Goal: Task Accomplishment & Management: Use online tool/utility

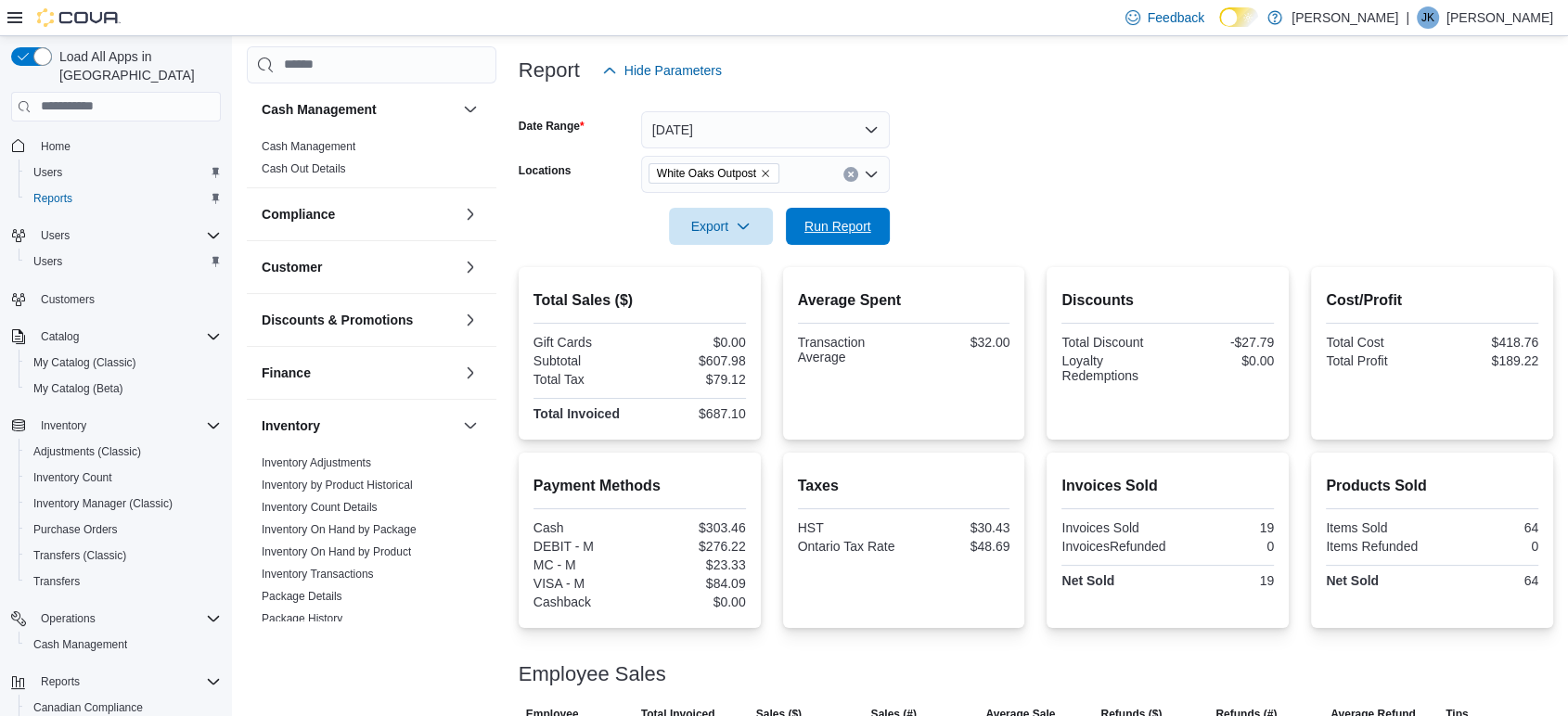
scroll to position [123, 0]
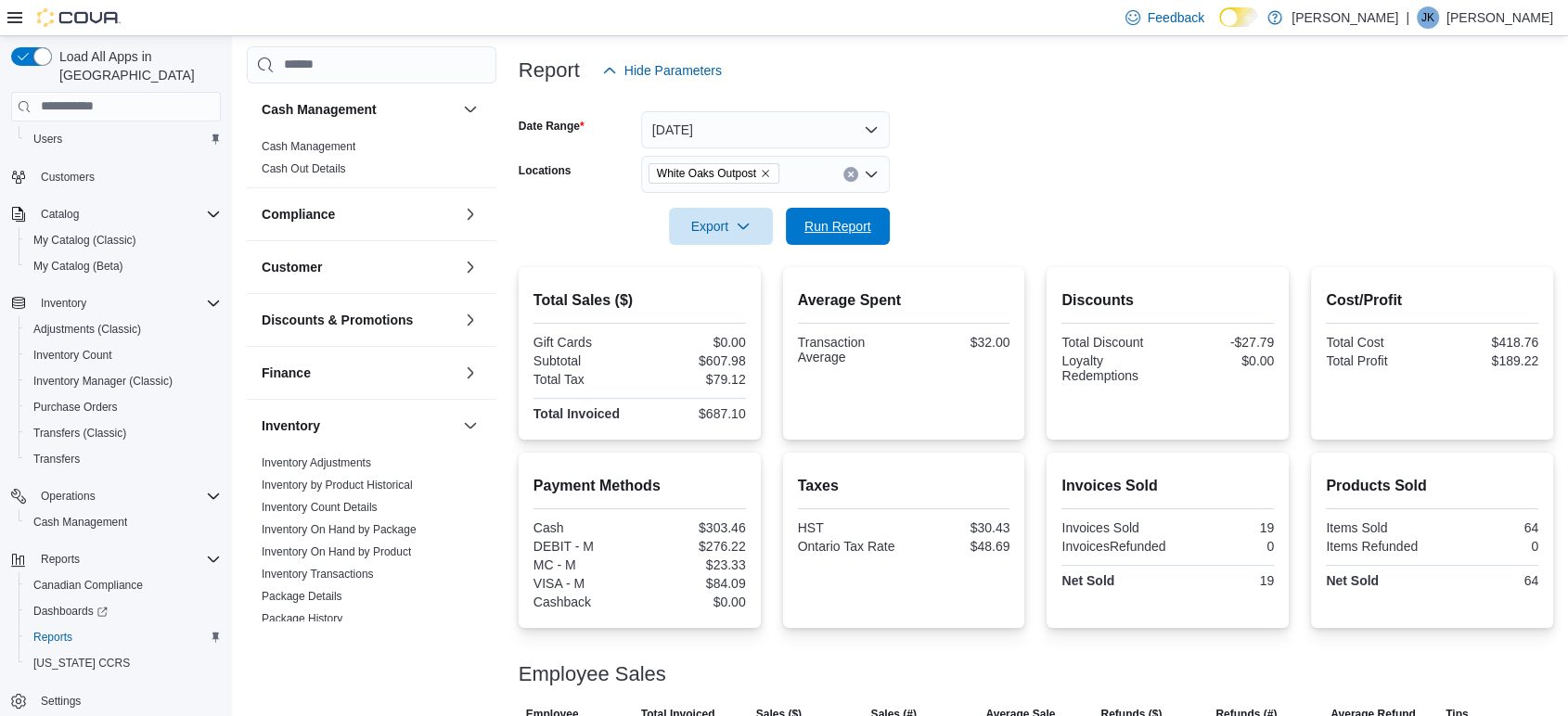
click at [845, 209] on span "Run Report" at bounding box center [837, 226] width 81 height 37
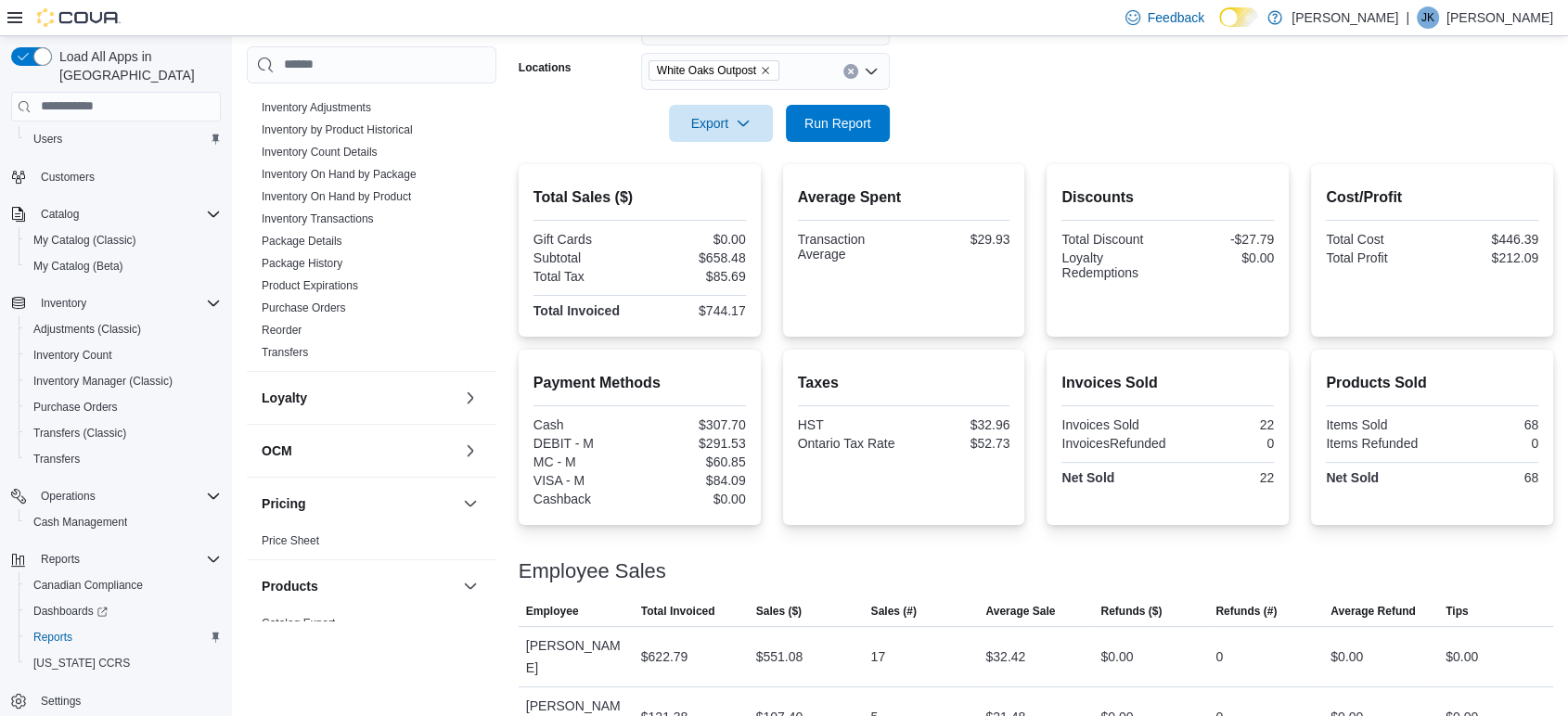
scroll to position [0, 0]
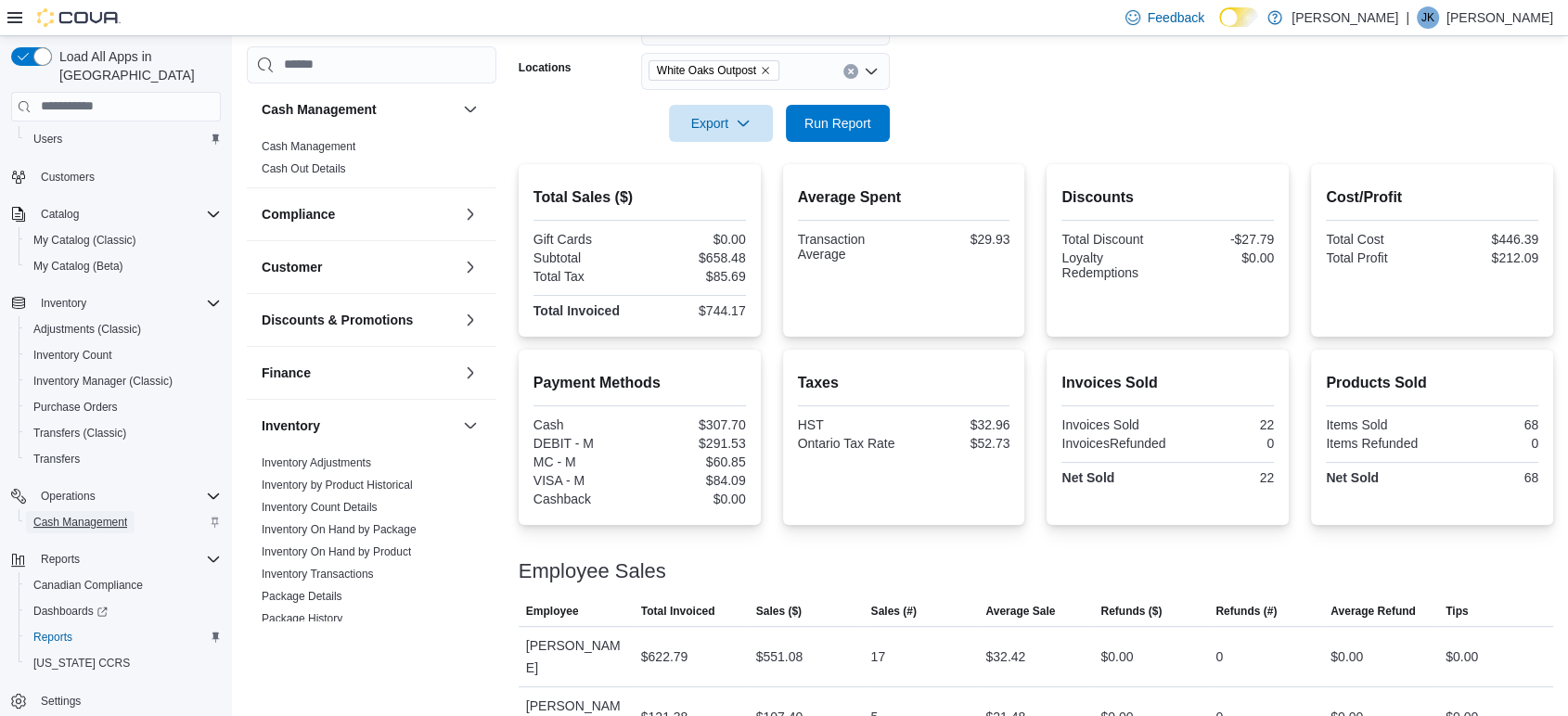
click at [82, 515] on span "Cash Management" at bounding box center [80, 523] width 94 height 15
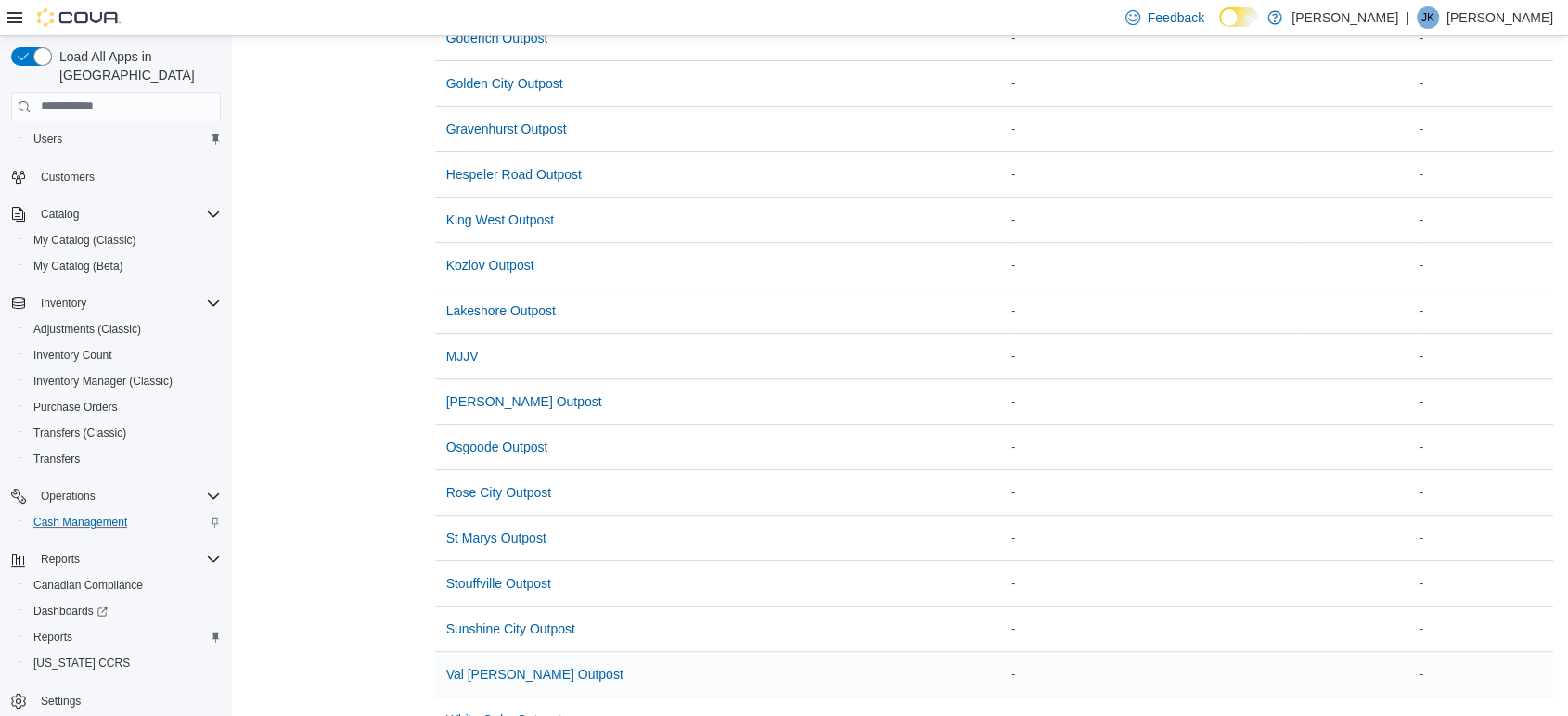
scroll to position [647, 0]
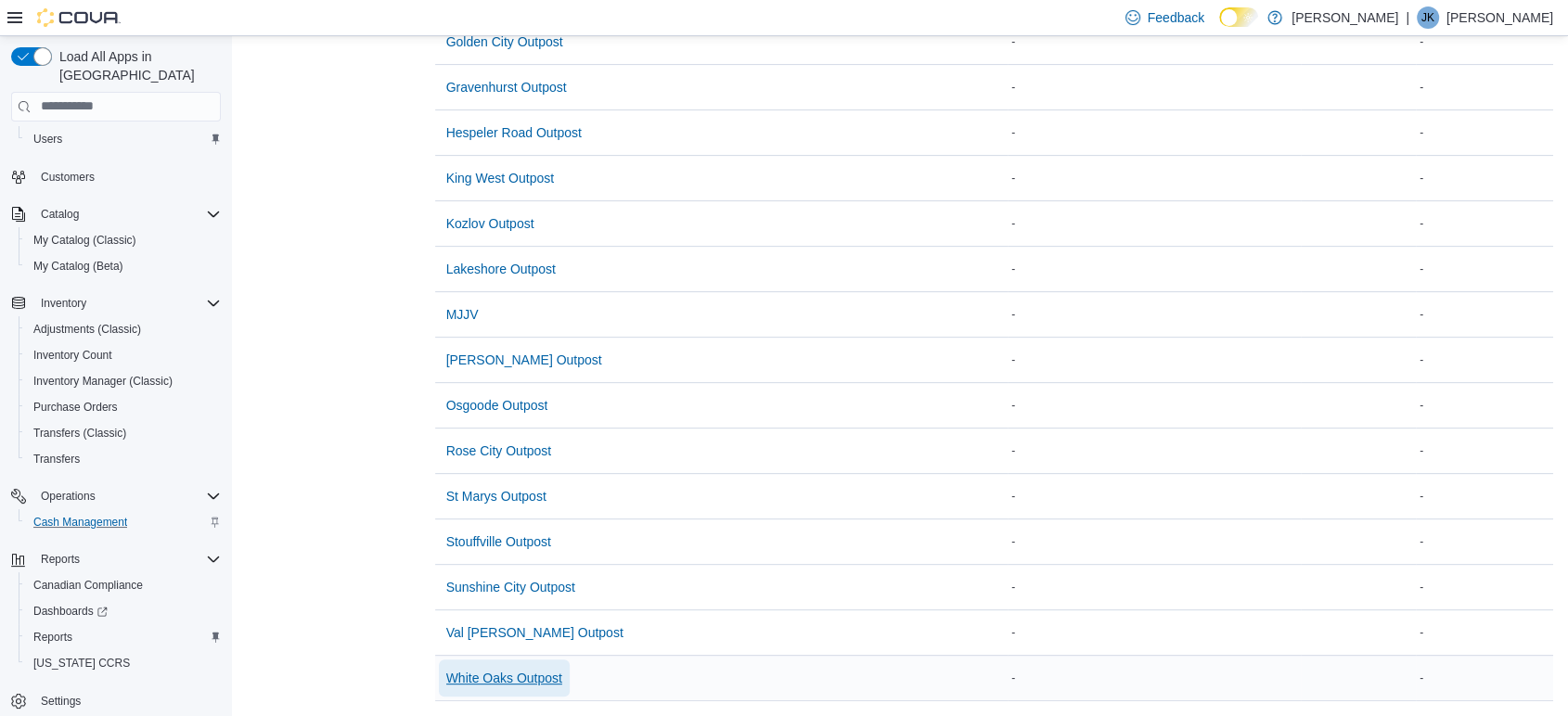
click at [505, 669] on span "White Oaks Outpost" at bounding box center [504, 678] width 116 height 18
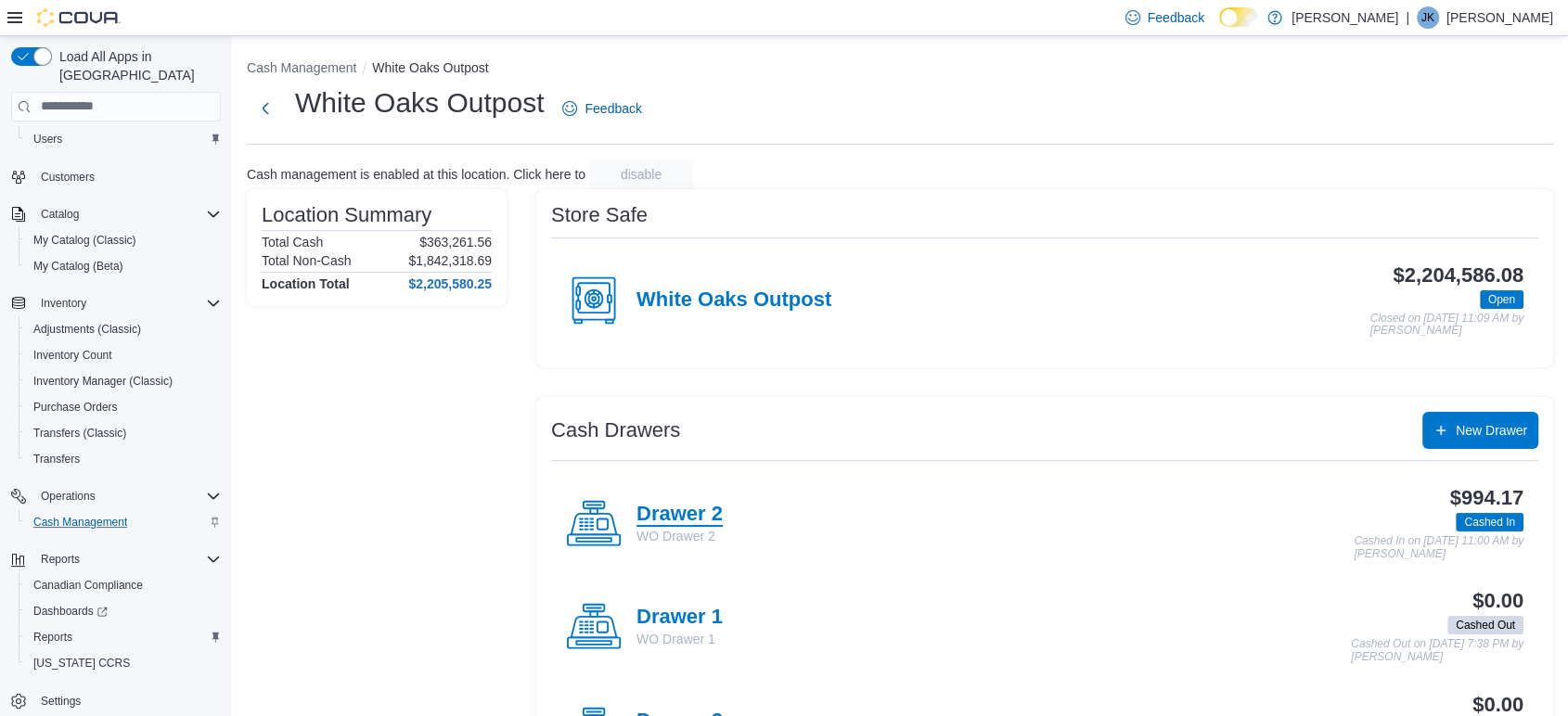
click at [652, 515] on h4 "Drawer 2" at bounding box center [680, 514] width 86 height 24
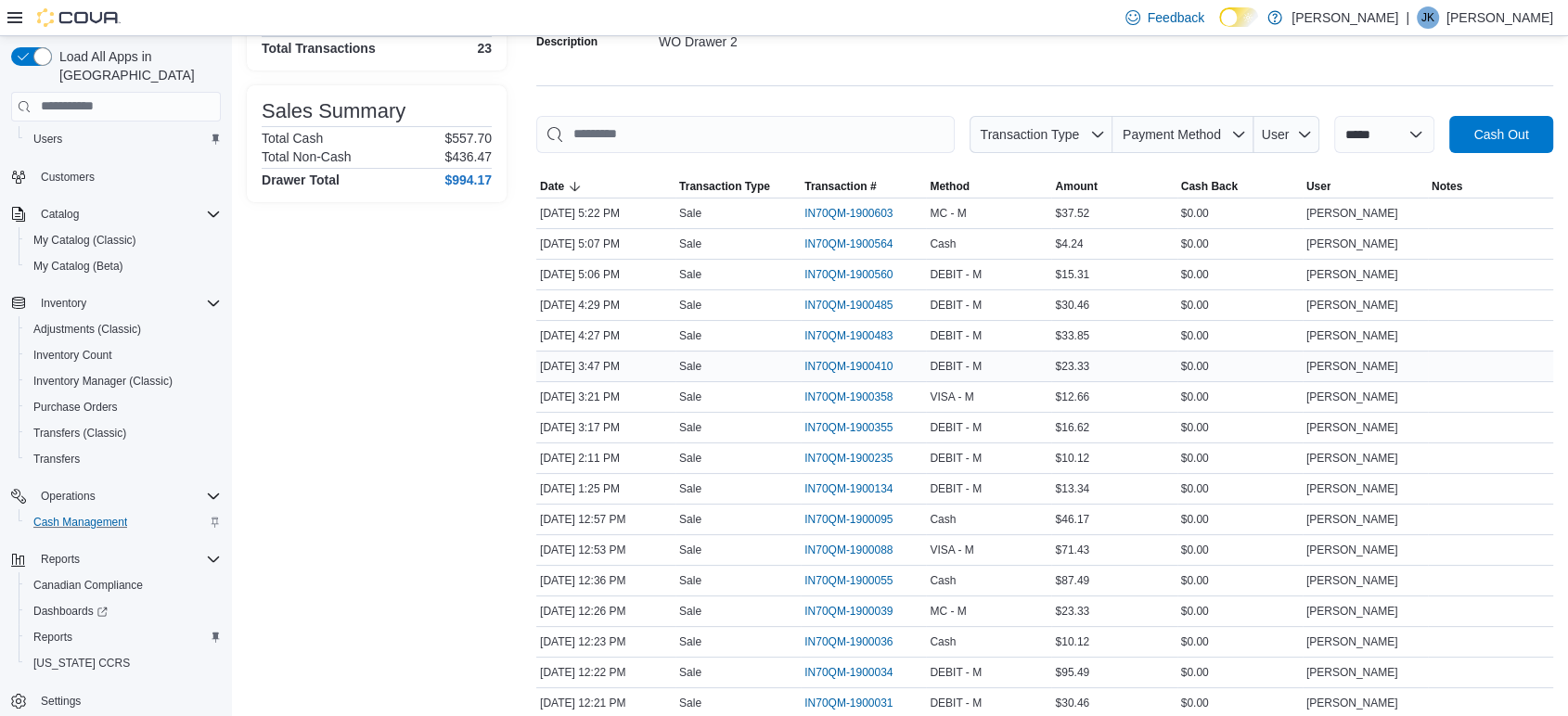
scroll to position [478, 0]
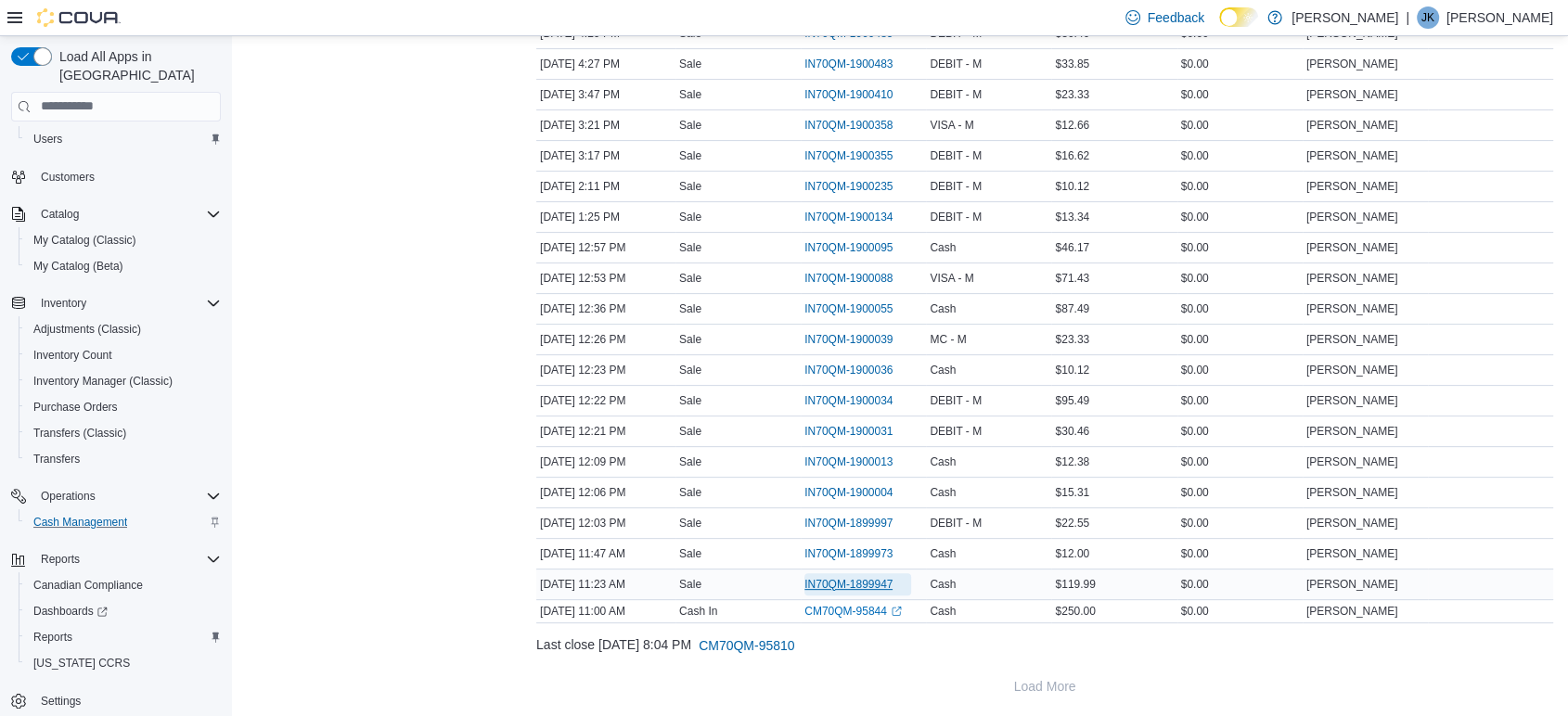
click at [807, 577] on span "IN70QM-1899947" at bounding box center [849, 585] width 88 height 15
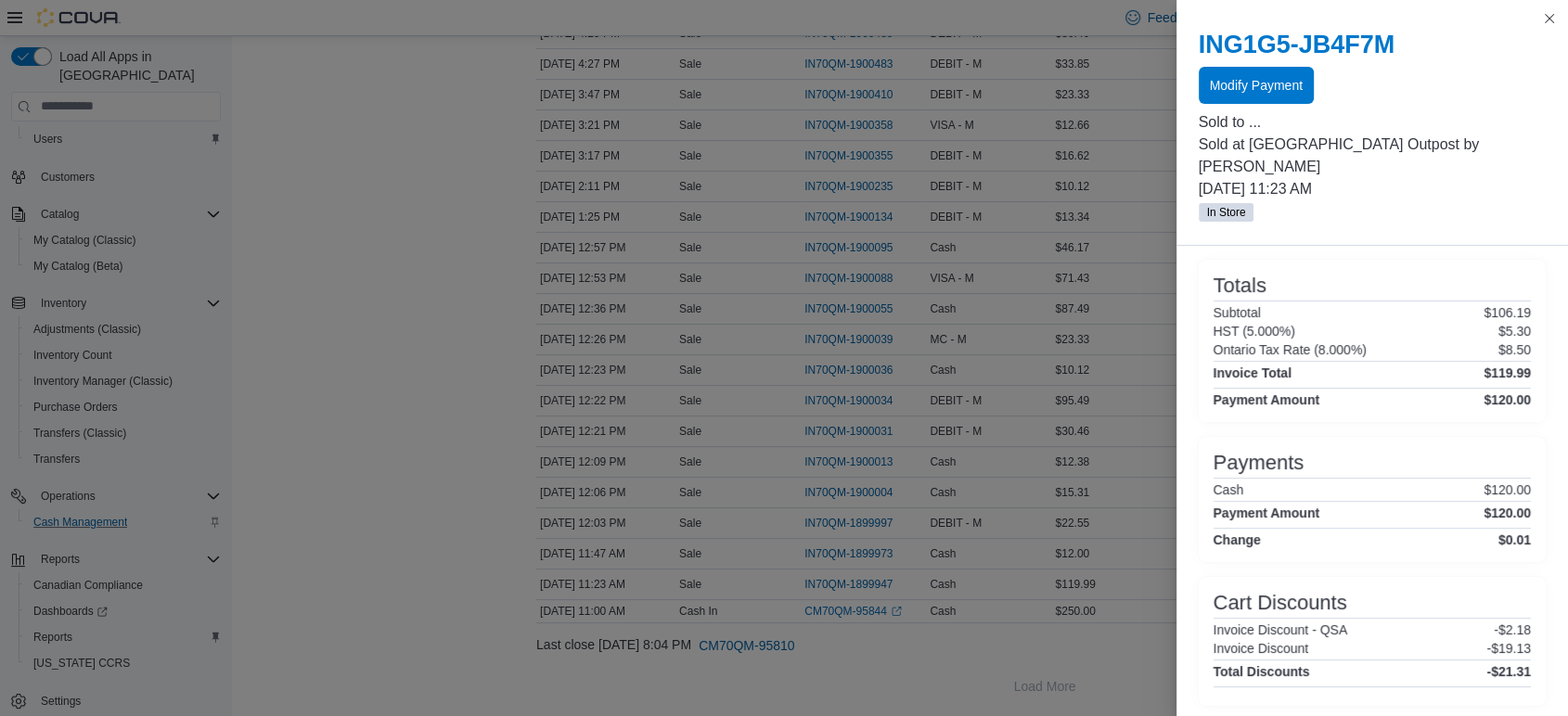
scroll to position [477, 0]
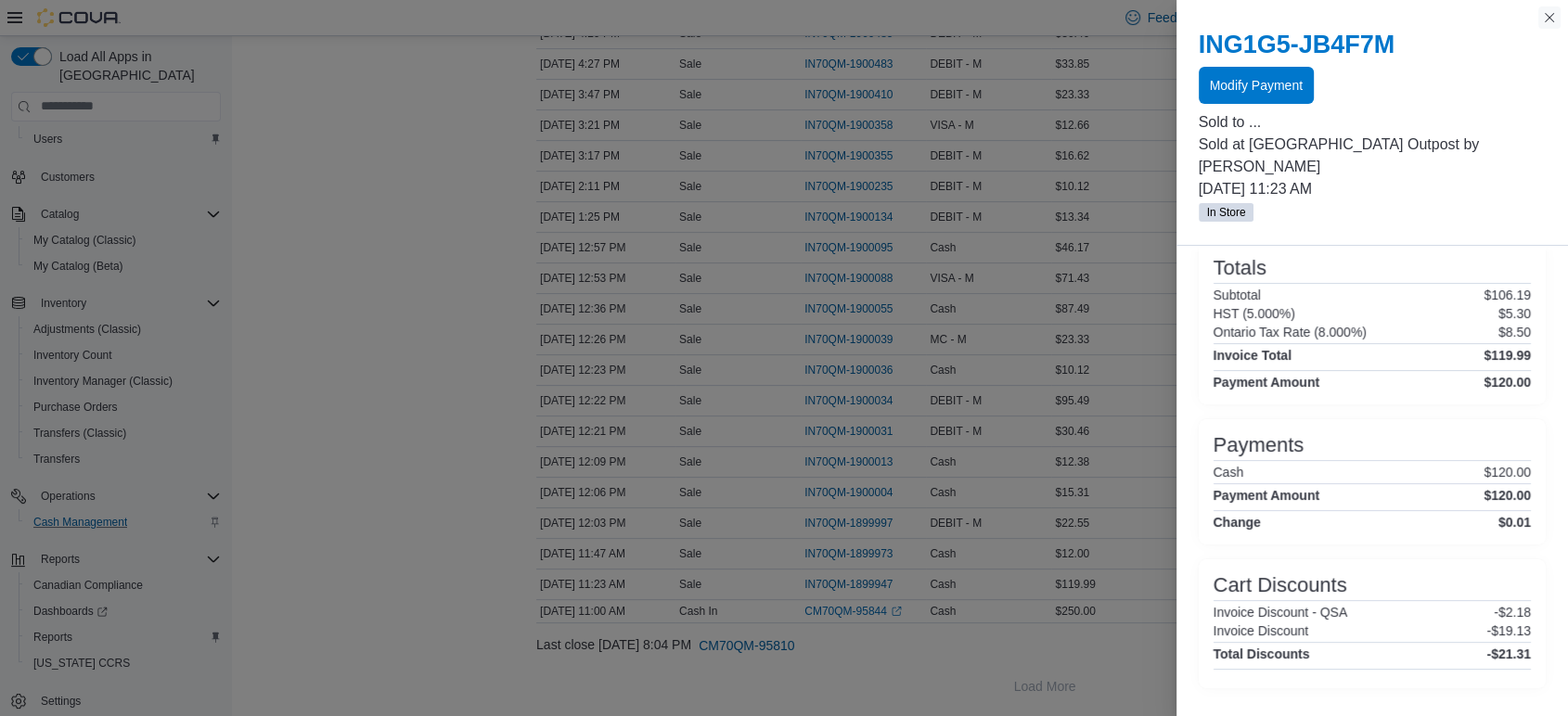
click at [1555, 15] on button "Close this dialog" at bounding box center [1549, 17] width 22 height 22
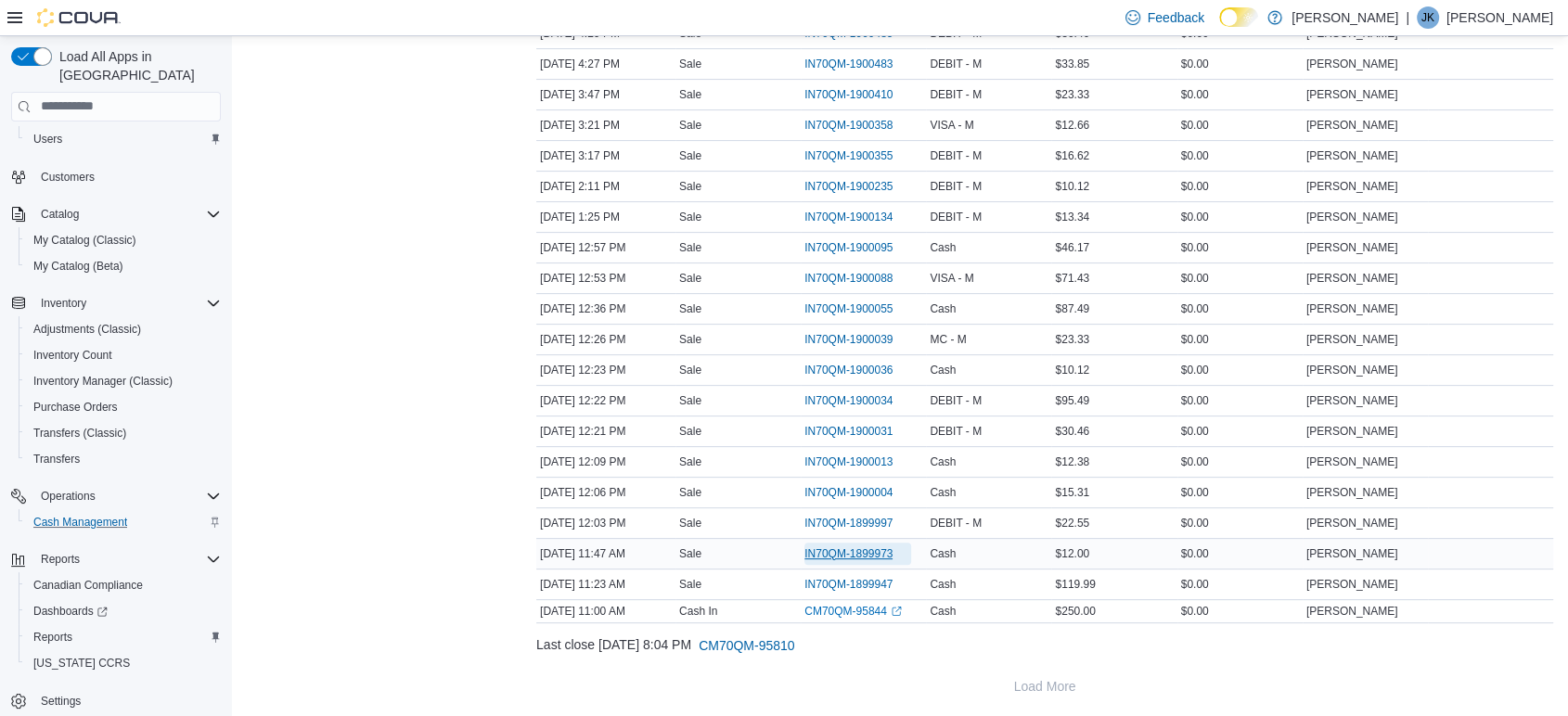
click at [834, 547] on span "IN70QM-1899973" at bounding box center [849, 554] width 88 height 15
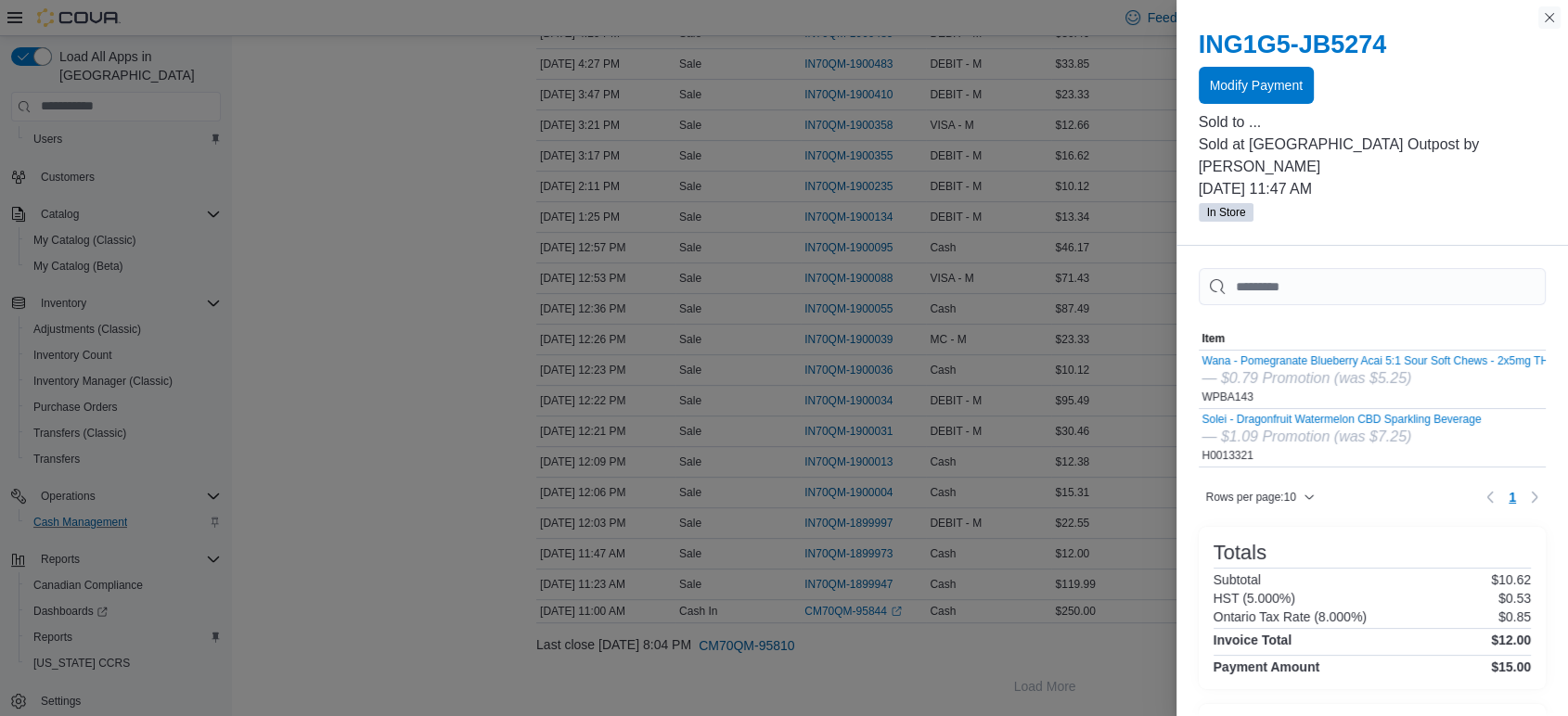
click at [1554, 13] on button "Close this dialog" at bounding box center [1549, 17] width 22 height 22
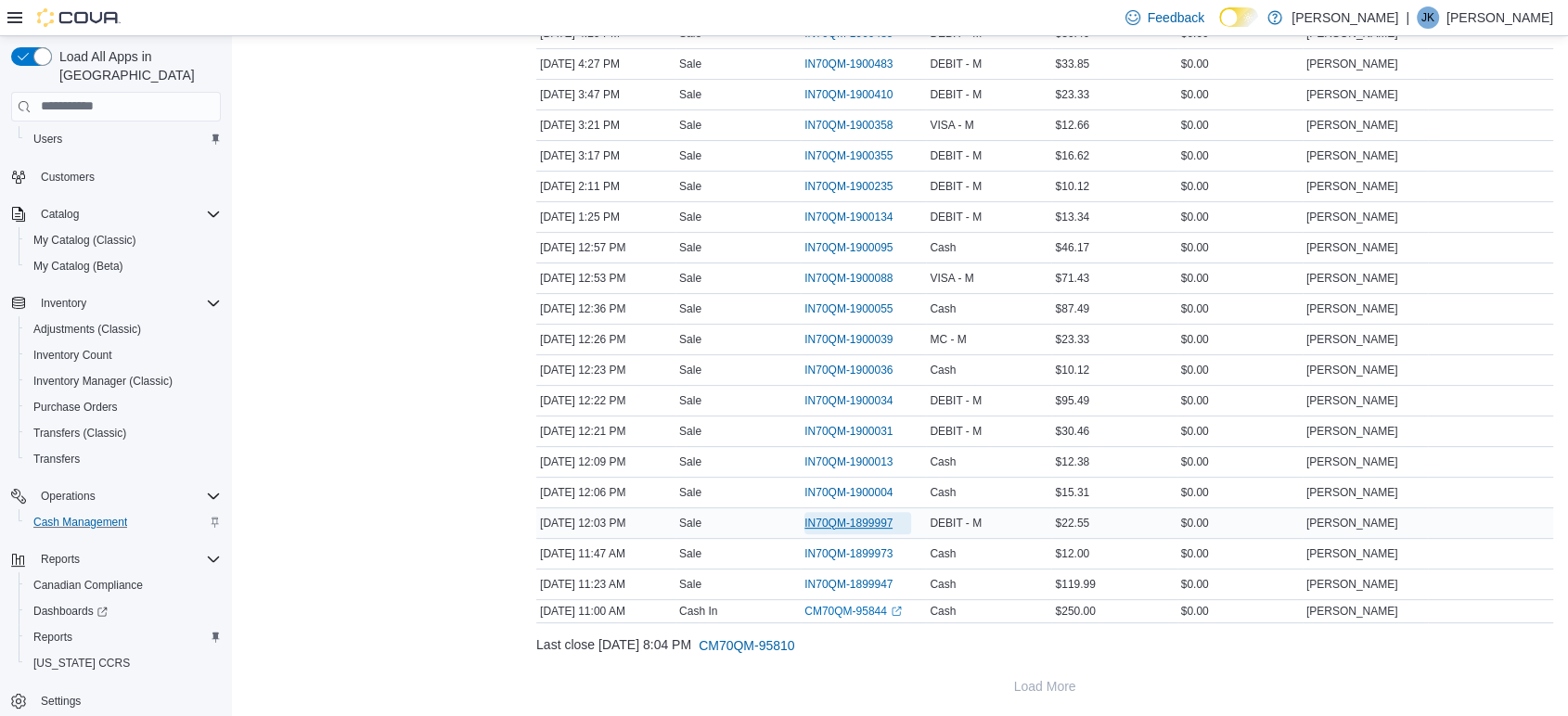
click at [817, 521] on span "IN70QM-1899997" at bounding box center [849, 524] width 88 height 15
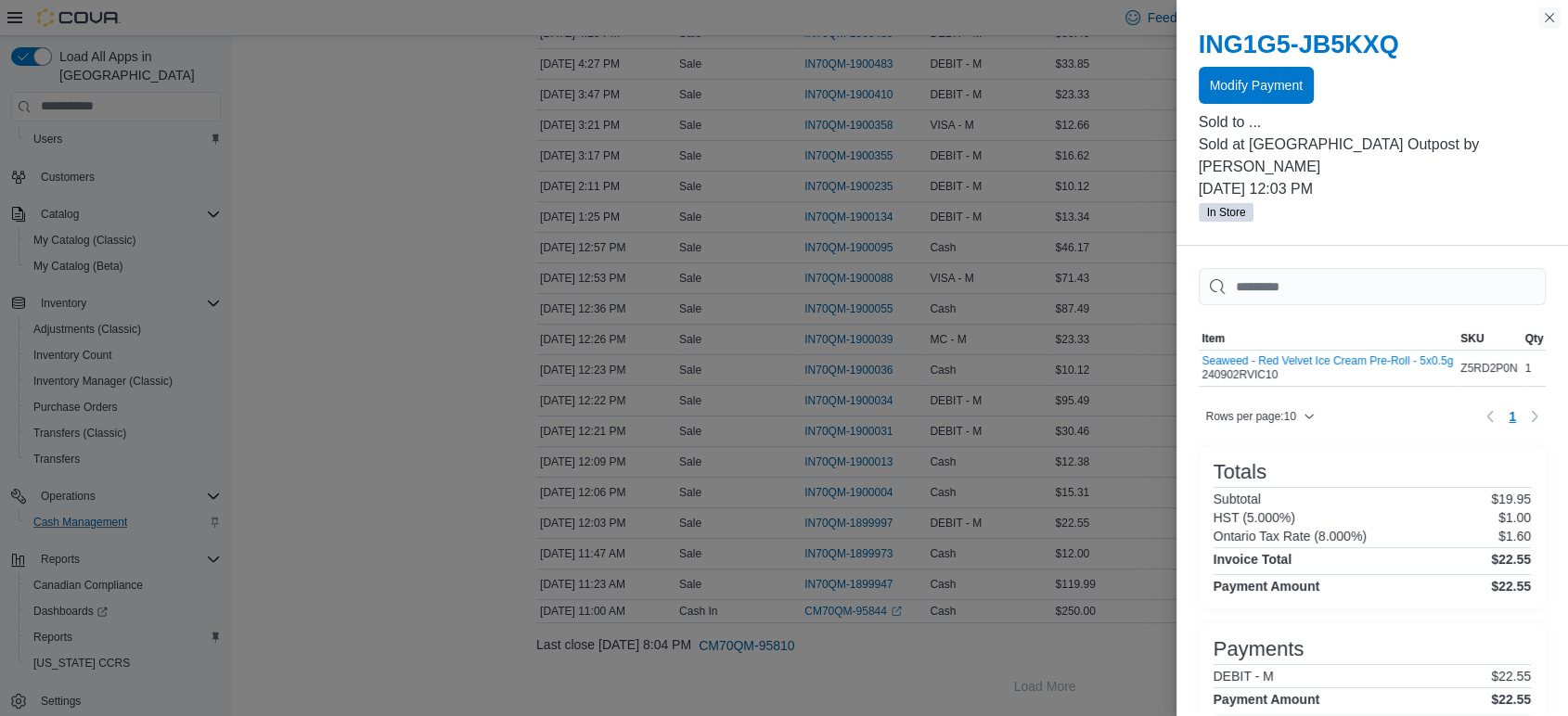
click at [1554, 14] on button "Close this dialog" at bounding box center [1549, 17] width 22 height 22
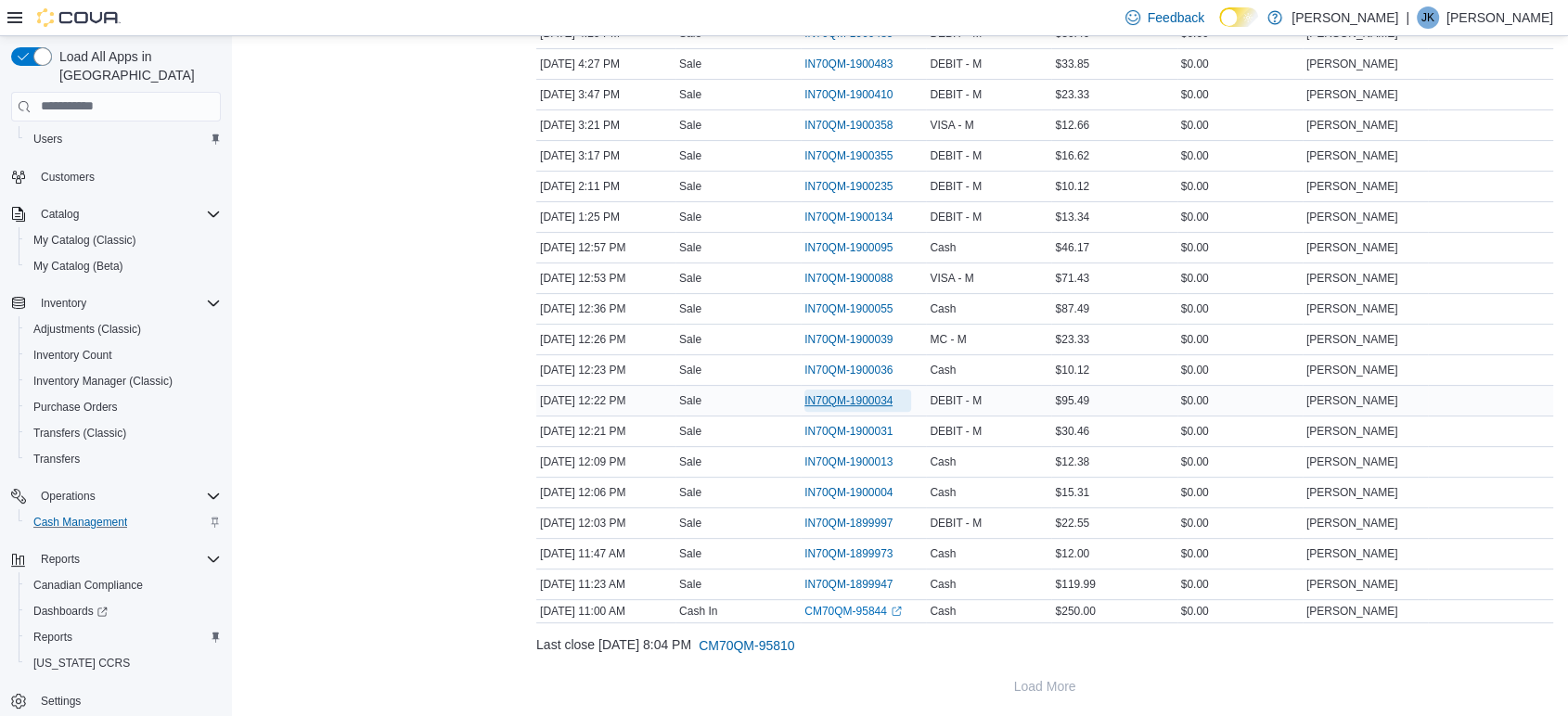
click at [822, 399] on span "IN70QM-1900034" at bounding box center [849, 401] width 88 height 15
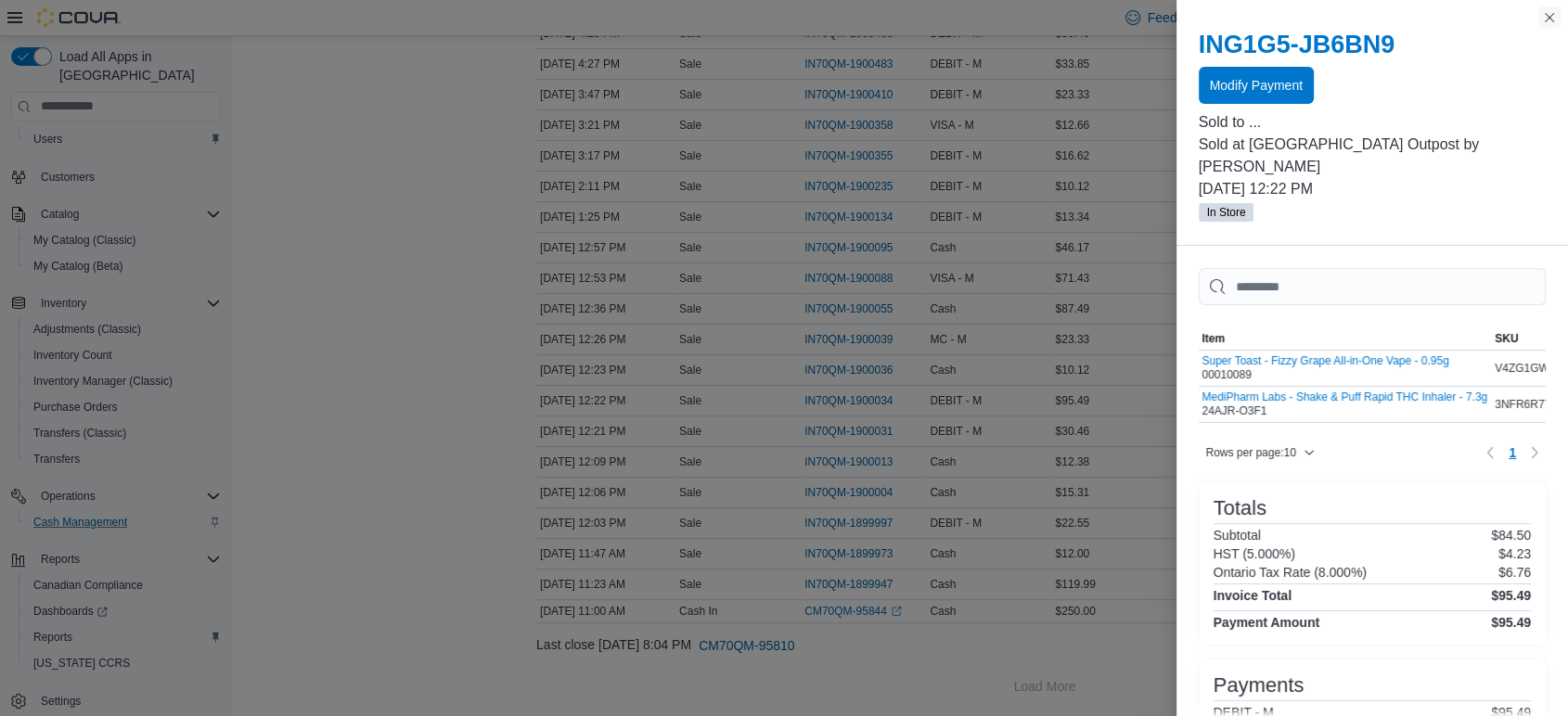
click at [1549, 21] on button "Close this dialog" at bounding box center [1549, 17] width 22 height 22
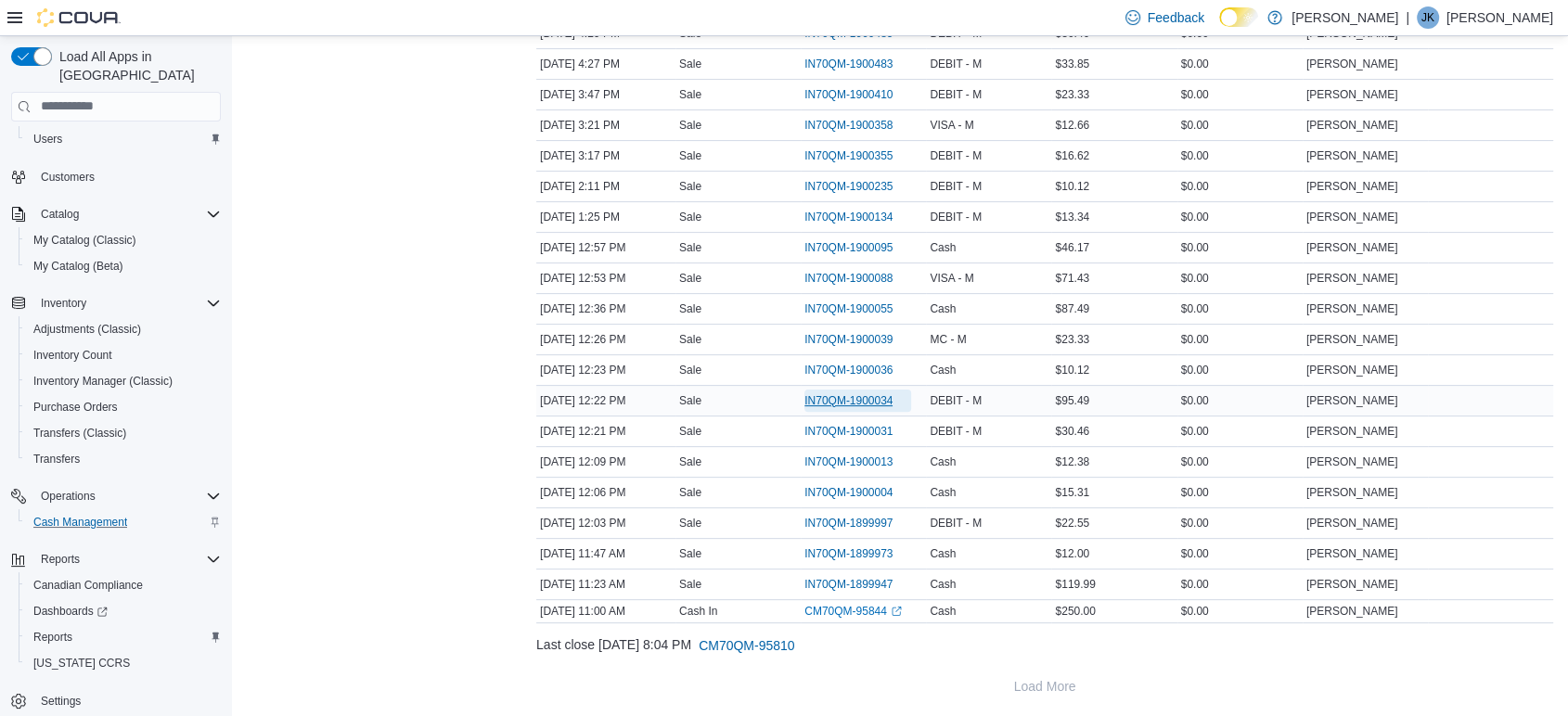
click at [809, 402] on span "IN70QM-1900034" at bounding box center [849, 401] width 88 height 15
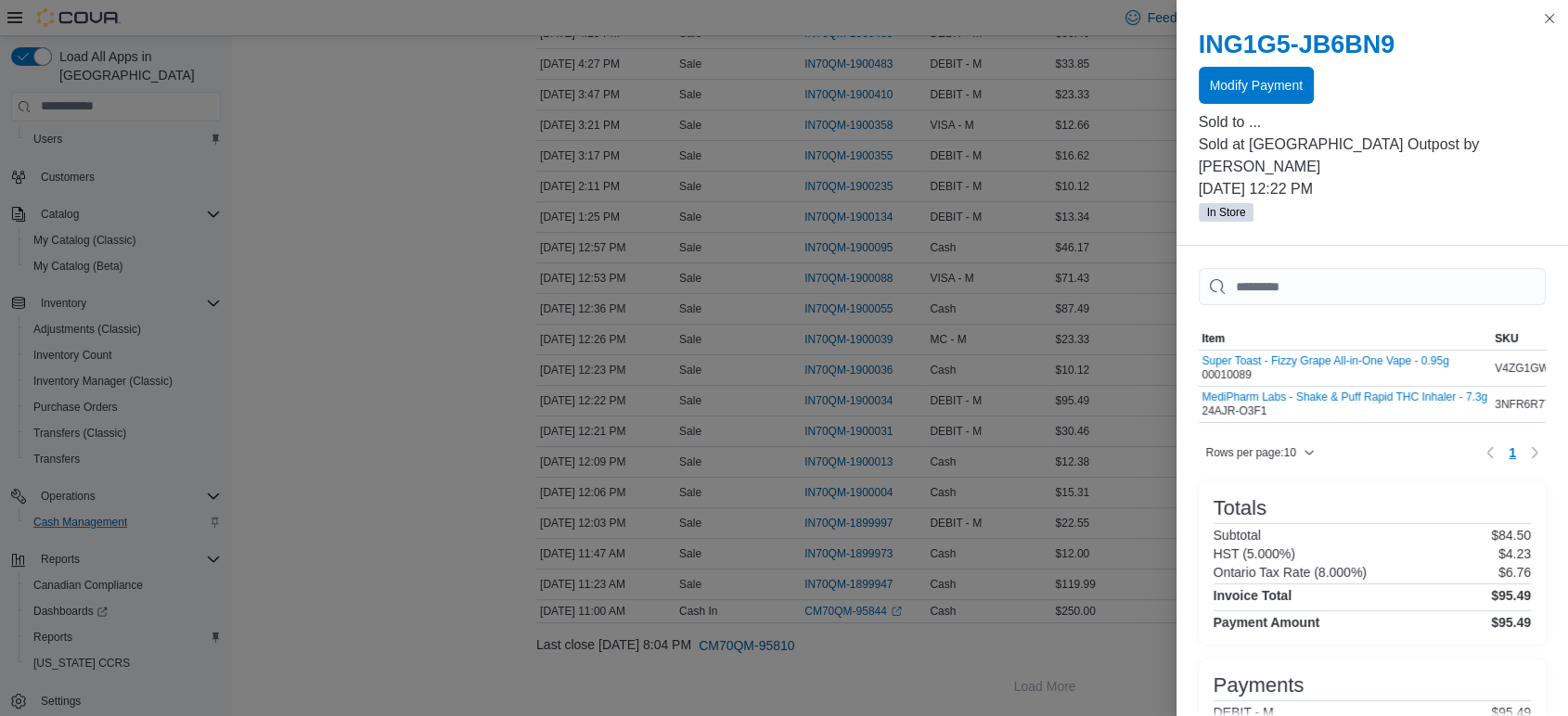
scroll to position [97, 0]
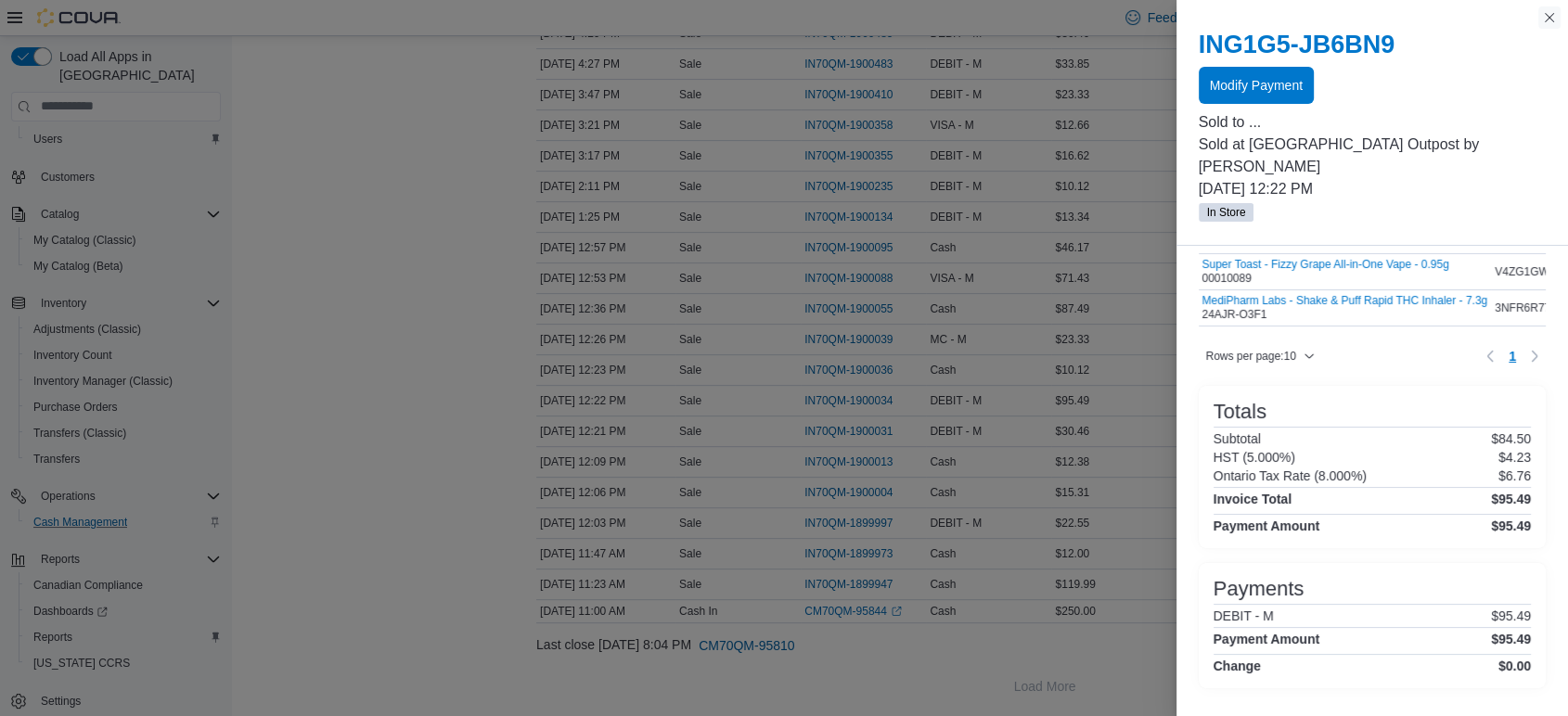
click at [1549, 17] on button "Close this dialog" at bounding box center [1549, 17] width 22 height 22
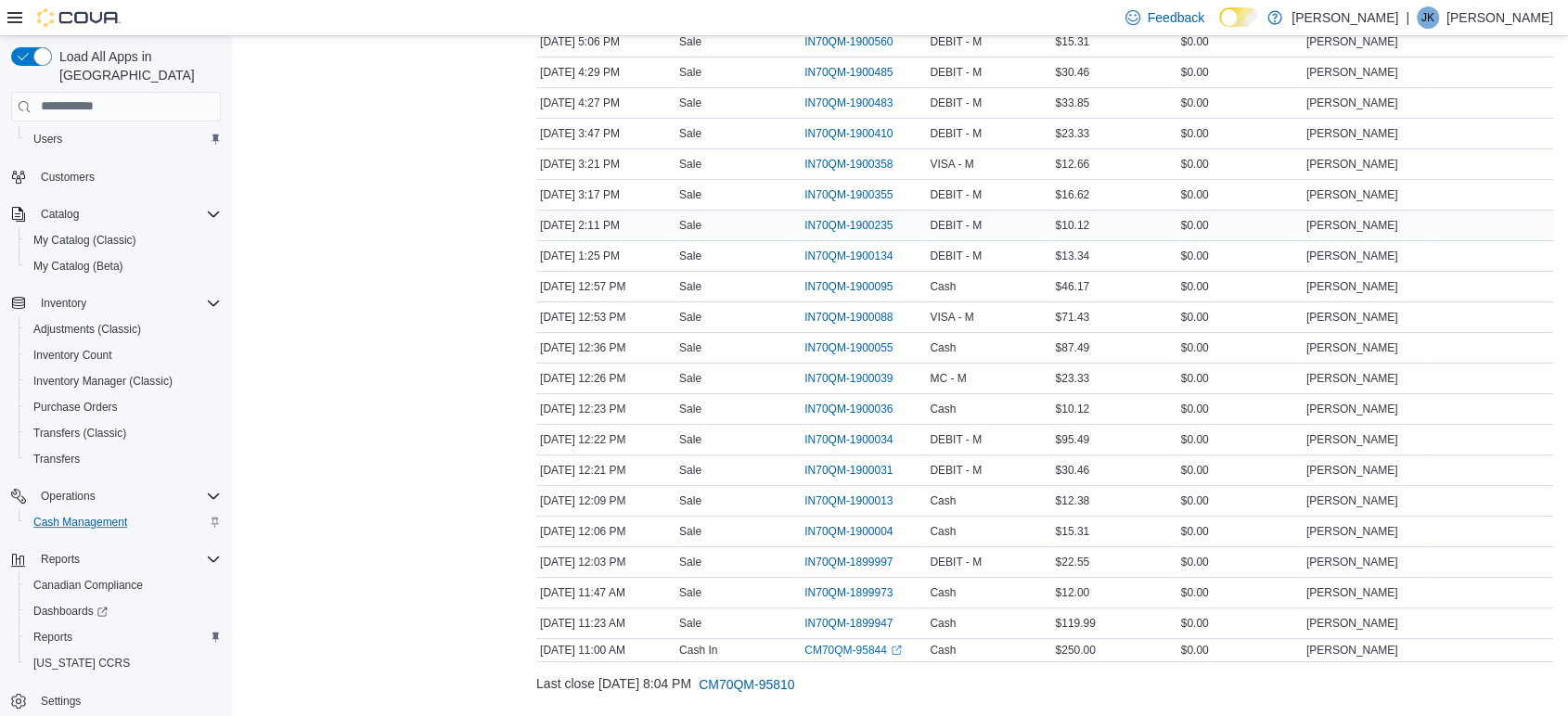
scroll to position [374, 0]
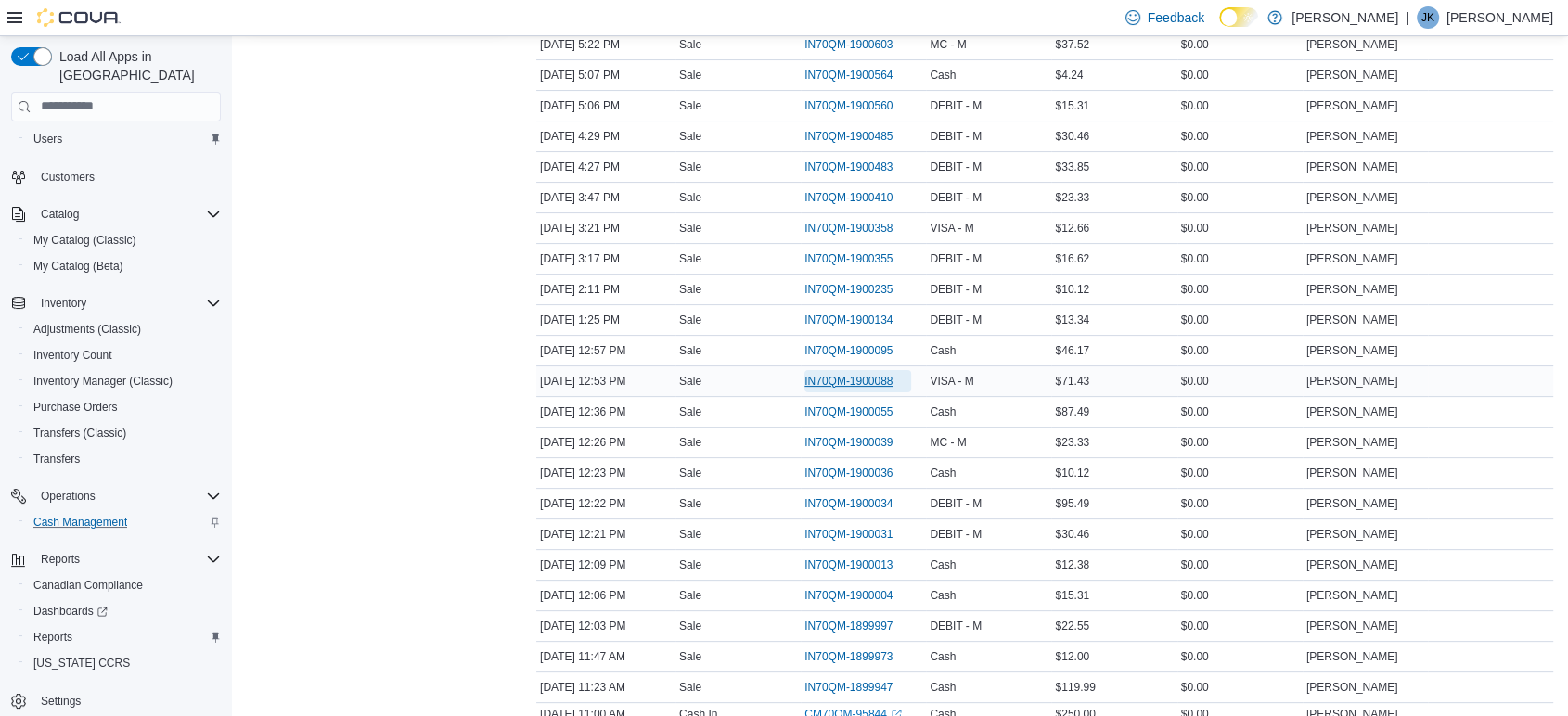
click at [883, 378] on span "IN70QM-1900088" at bounding box center [849, 381] width 88 height 15
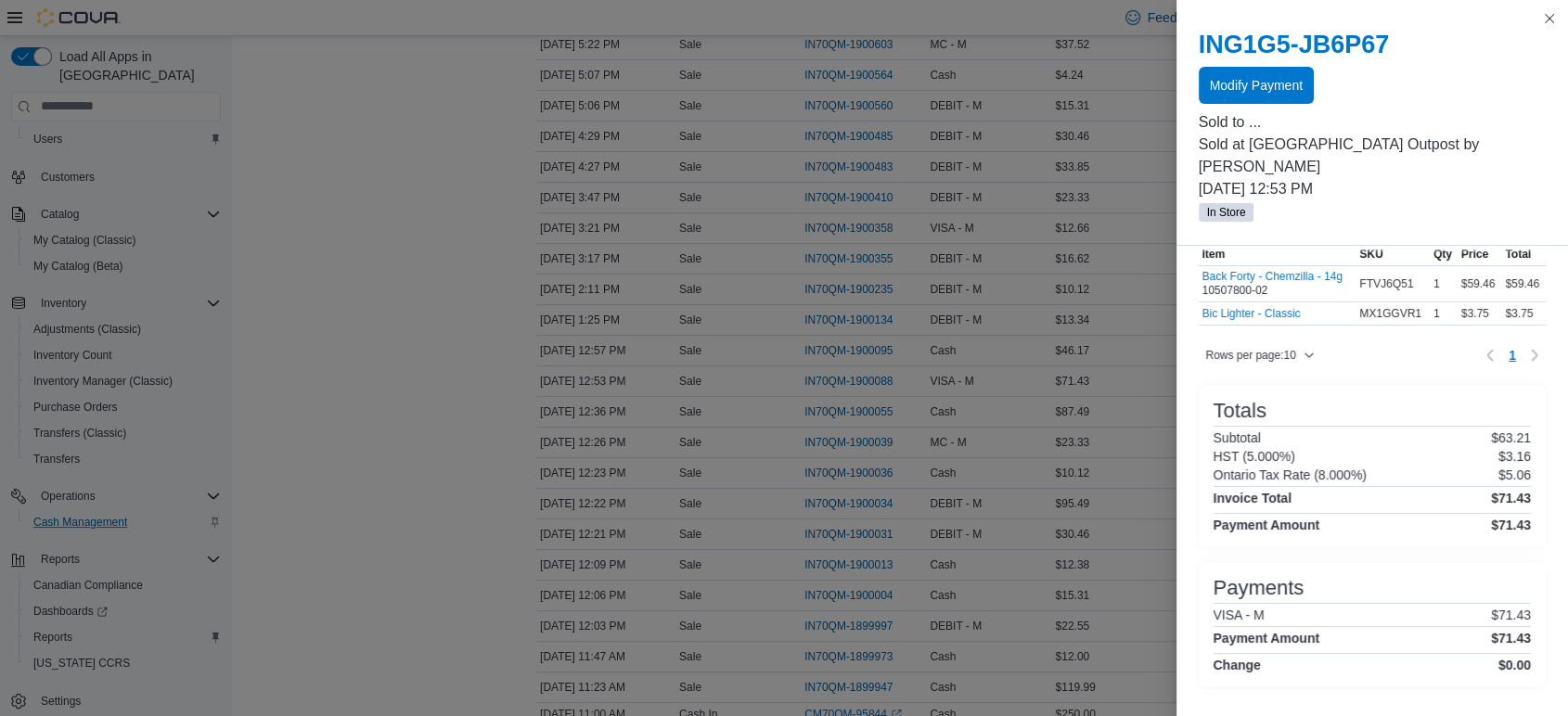
scroll to position [0, 0]
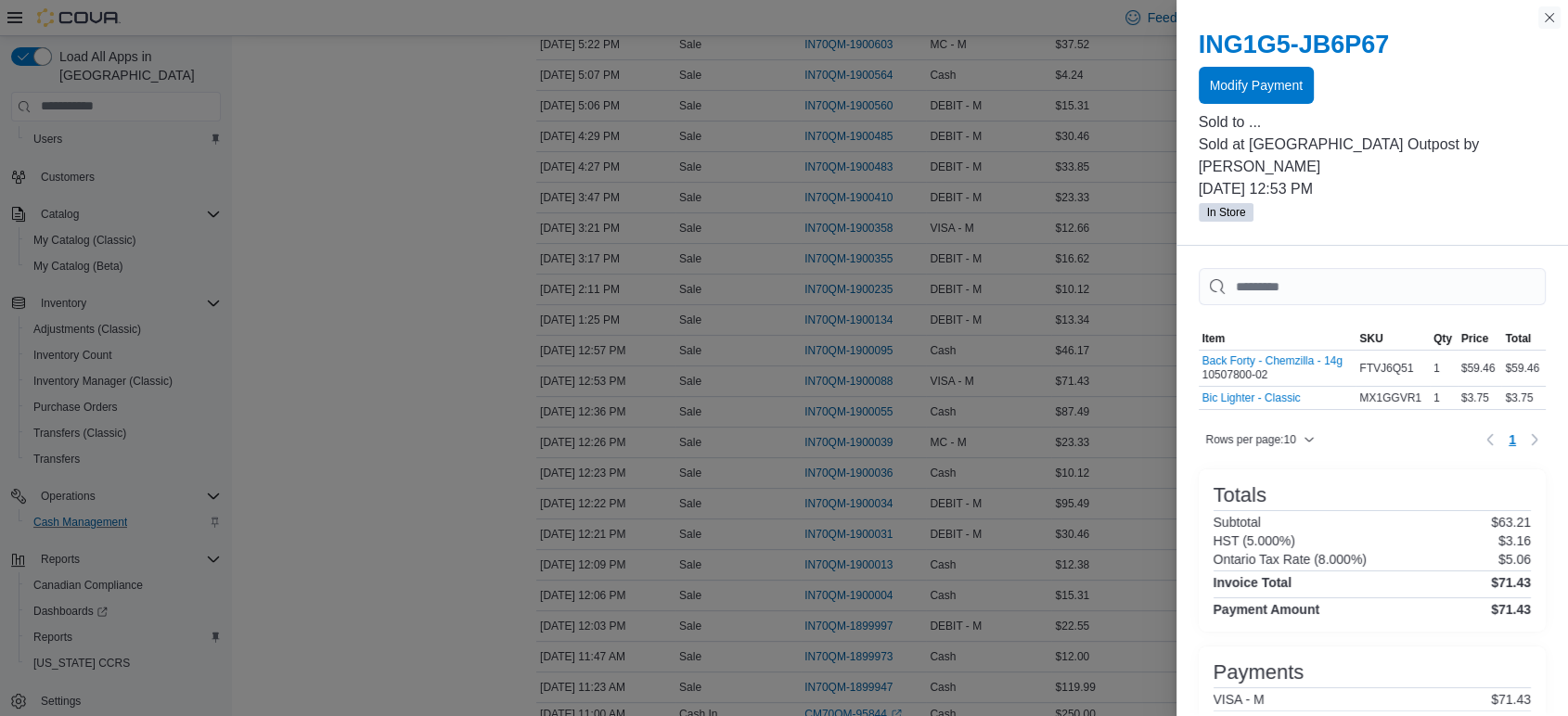
click at [1554, 15] on button "Close this dialog" at bounding box center [1549, 17] width 22 height 22
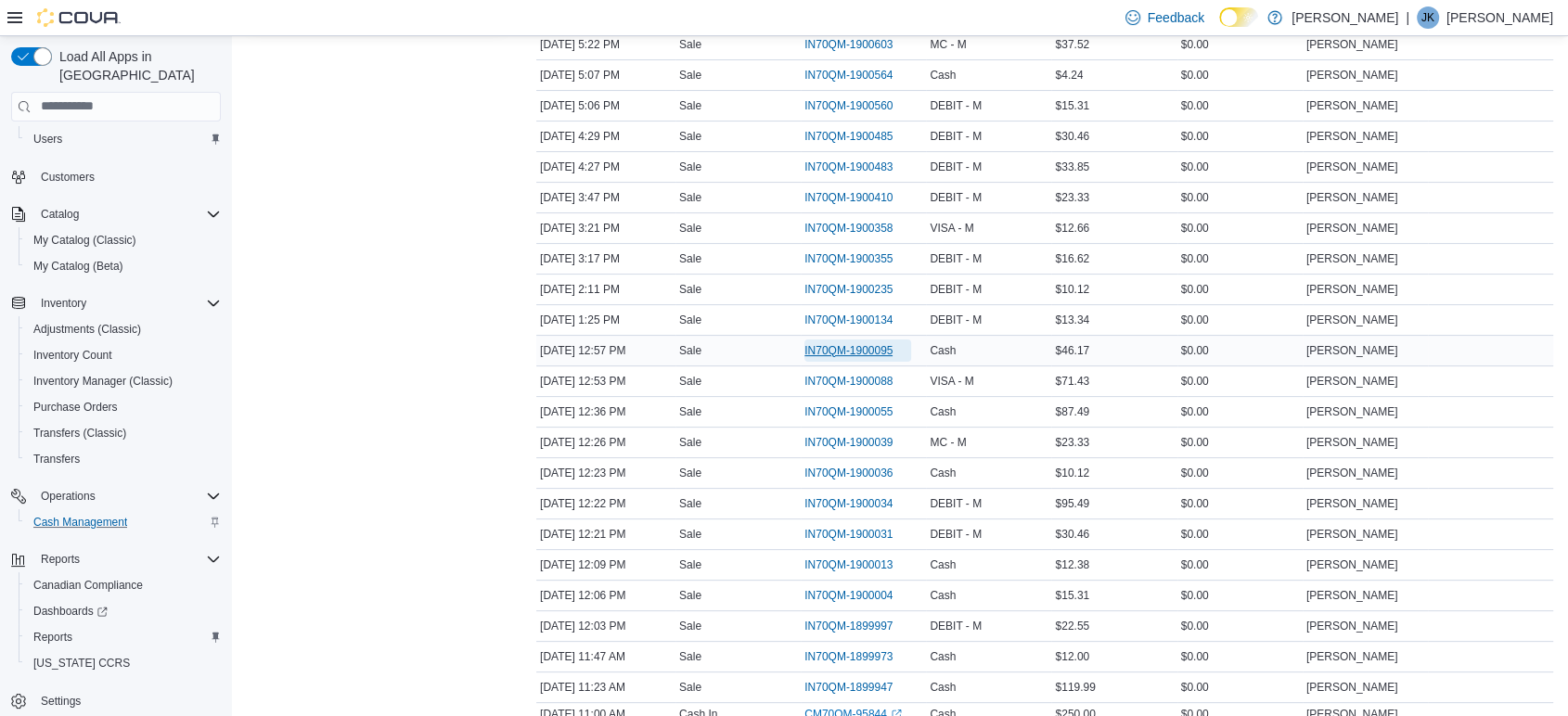
click at [875, 344] on span "IN70QM-1900095" at bounding box center [849, 351] width 88 height 15
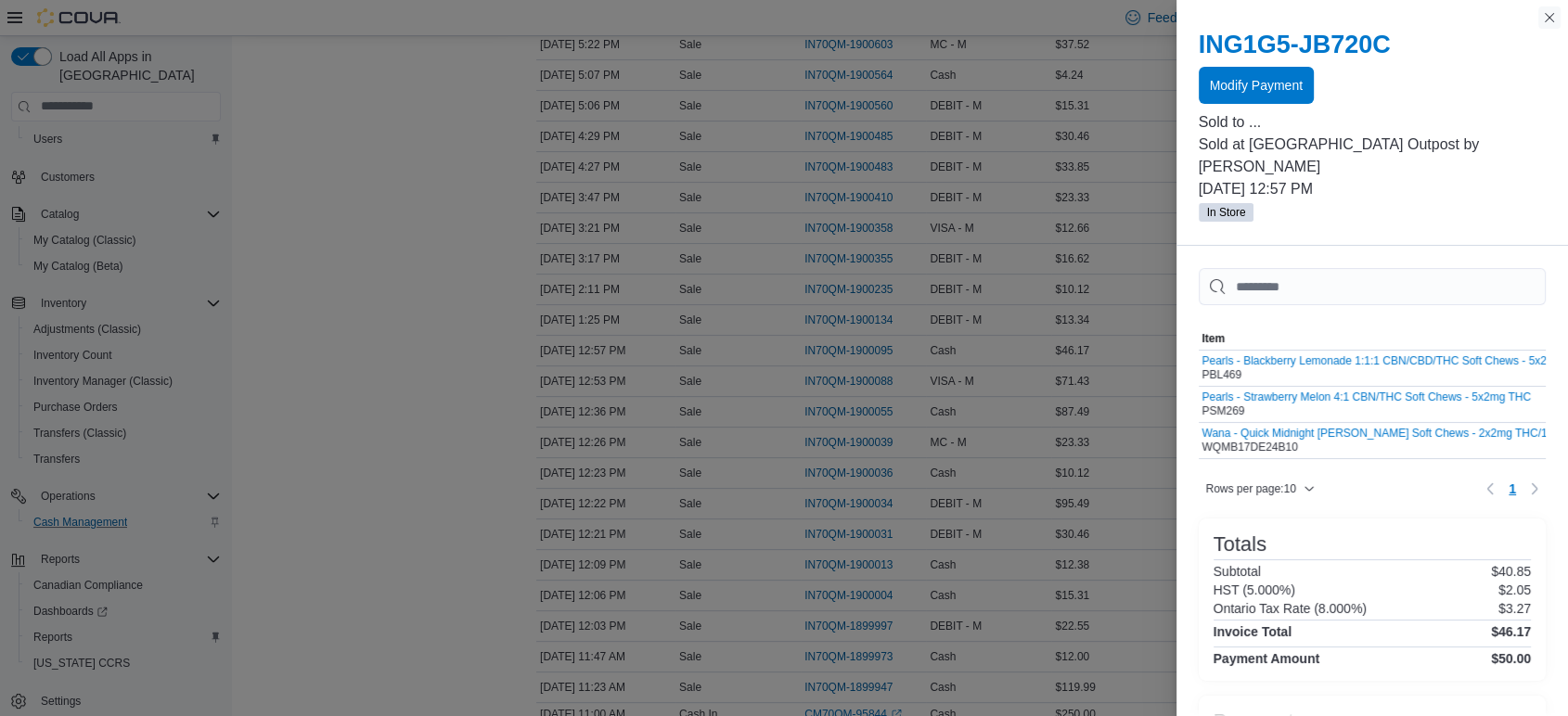
click at [1549, 7] on div "You are in a modal dialog. Press Escape or tap/click outside the dialog on the …" at bounding box center [1374, 358] width 393 height 716
click at [1558, 20] on button "Close this dialog" at bounding box center [1549, 17] width 22 height 22
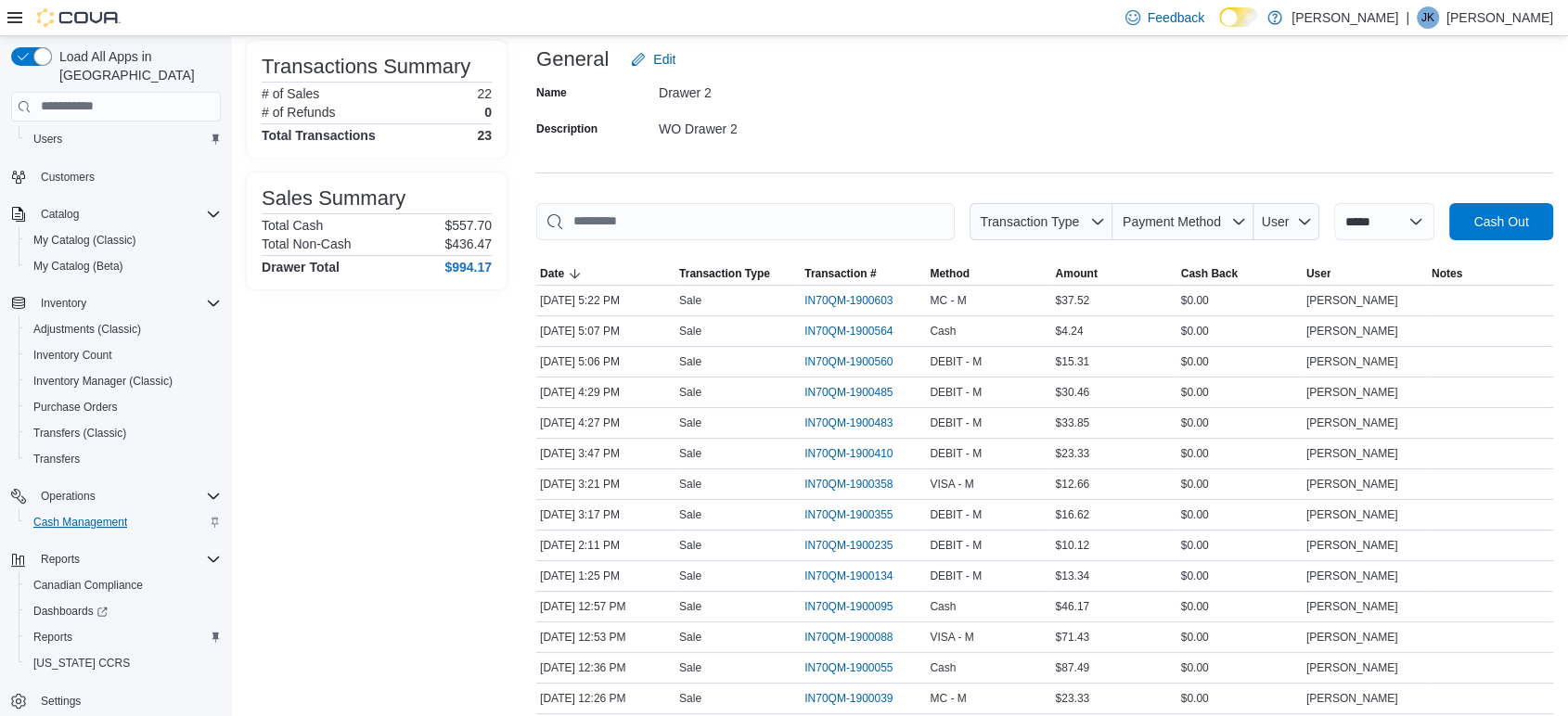
scroll to position [206, 0]
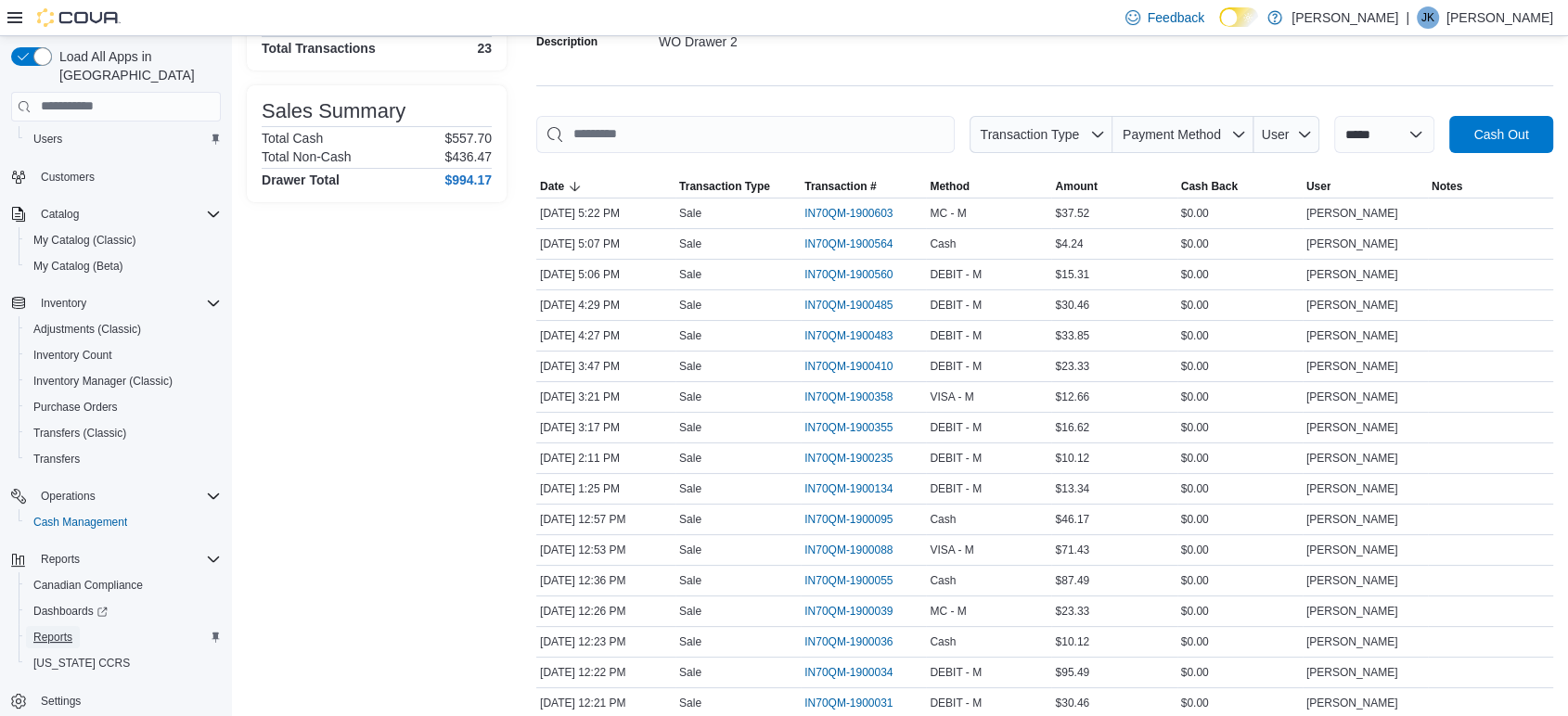
click at [57, 630] on span "Reports" at bounding box center [53, 638] width 39 height 15
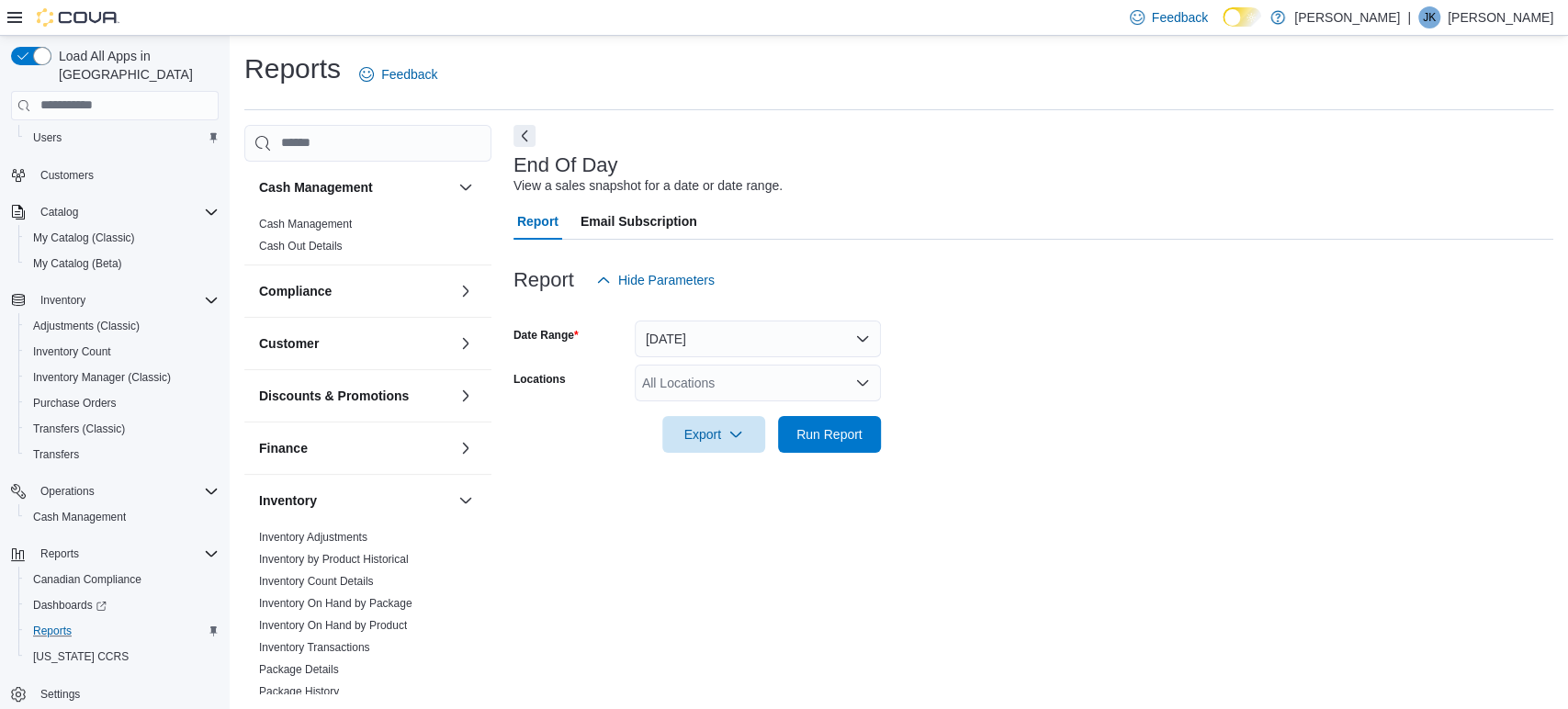
click at [762, 381] on div "All Locations" at bounding box center [758, 383] width 246 height 37
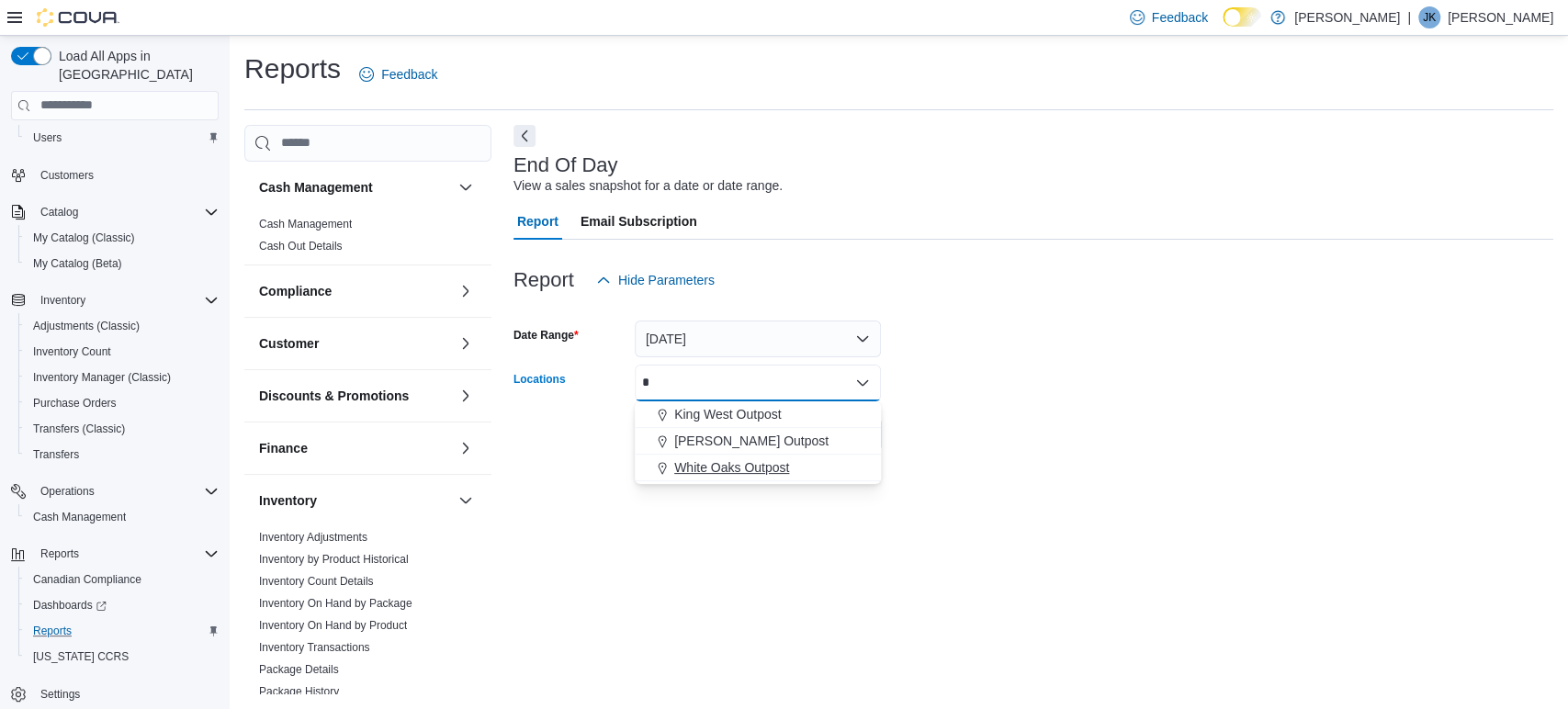
type input "*"
click at [748, 459] on span "White Oaks Outpost" at bounding box center [731, 466] width 115 height 18
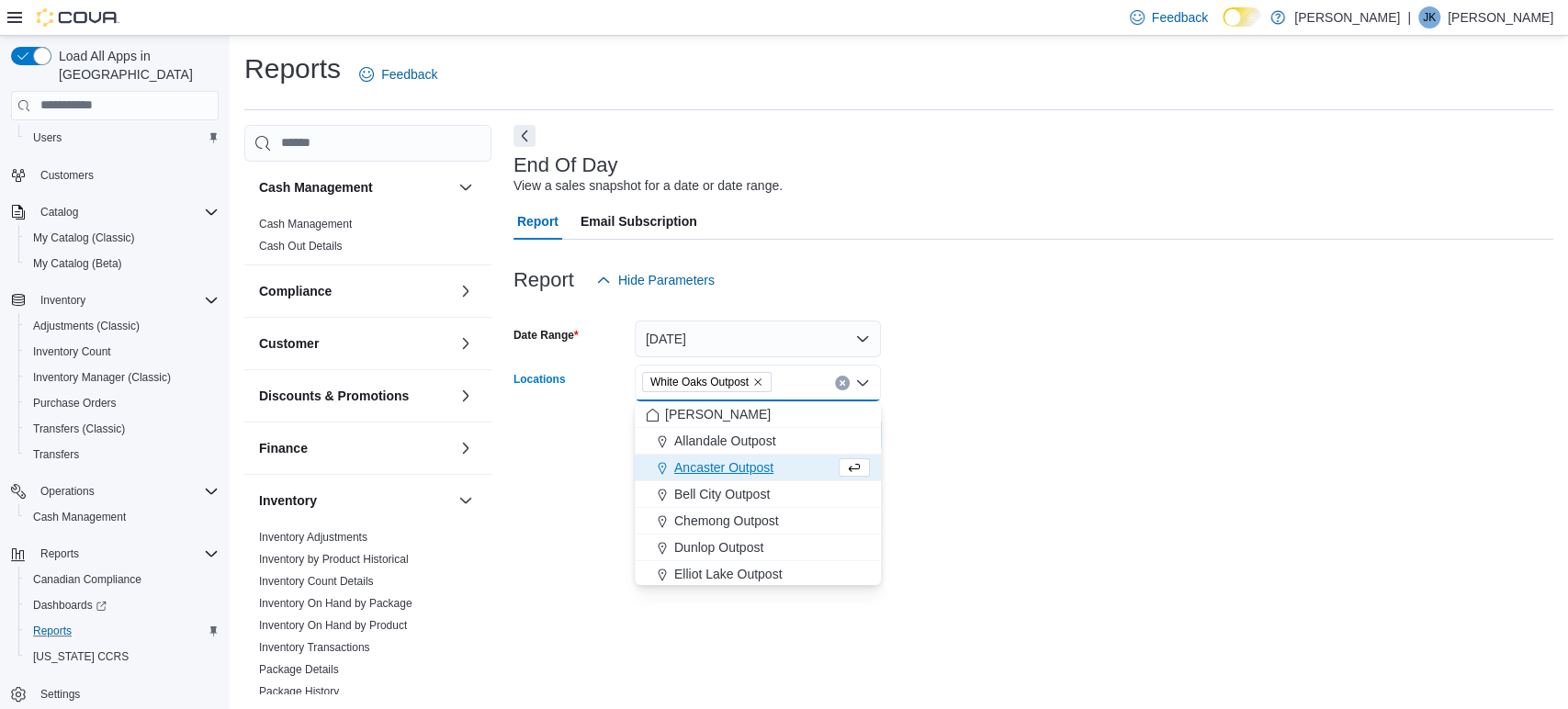
click at [1067, 297] on div "Report Hide Parameters" at bounding box center [1033, 280] width 1040 height 37
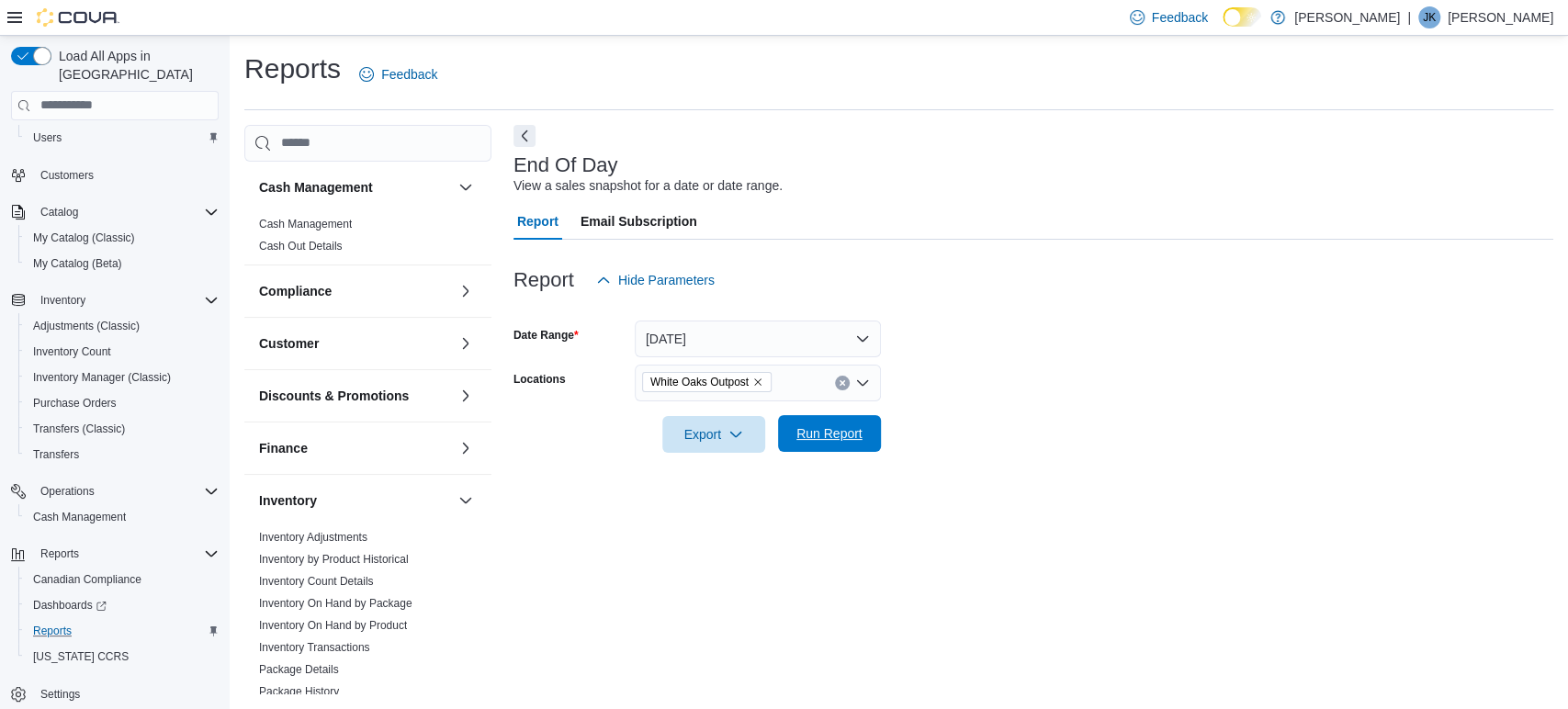
click at [868, 425] on span "Run Report" at bounding box center [829, 433] width 81 height 37
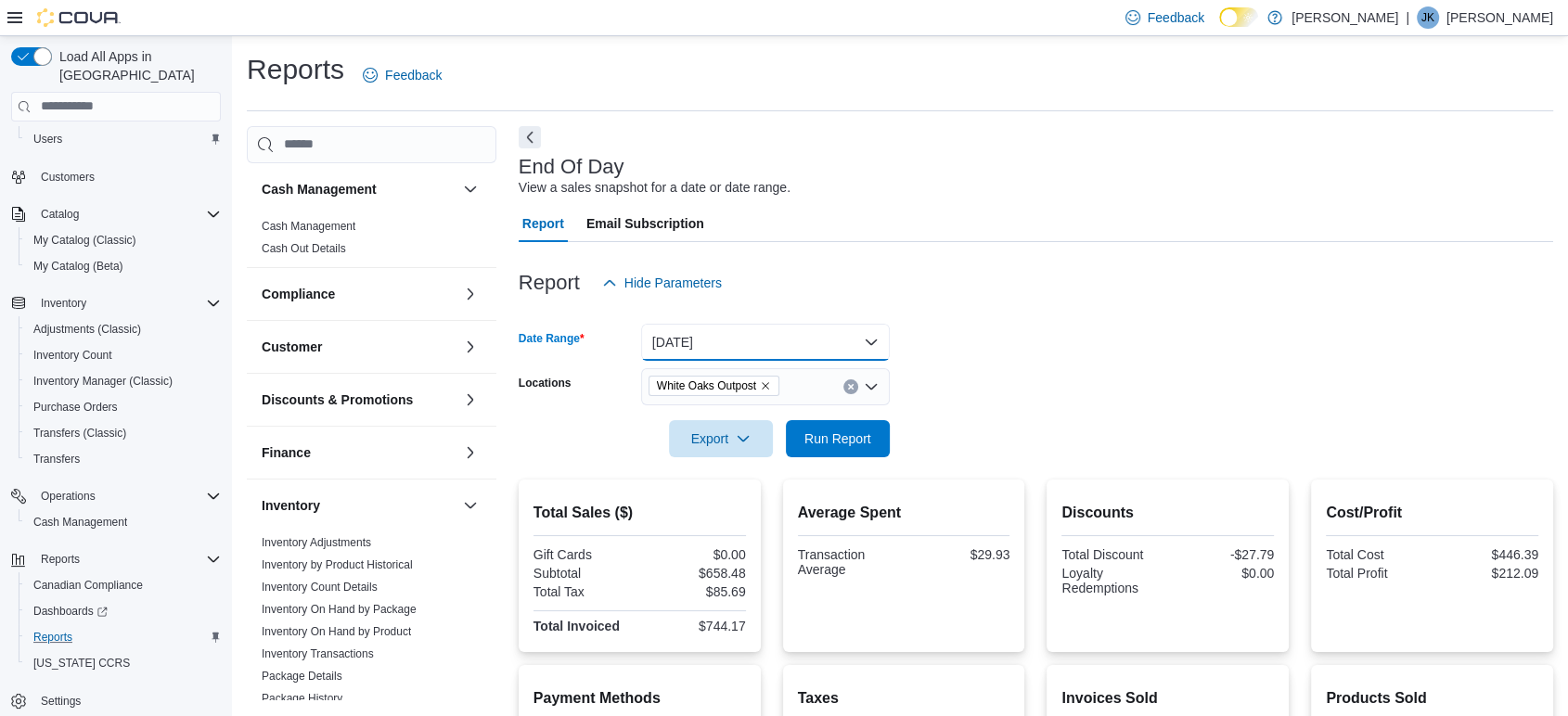
click at [869, 345] on button "[DATE]" at bounding box center [766, 342] width 249 height 37
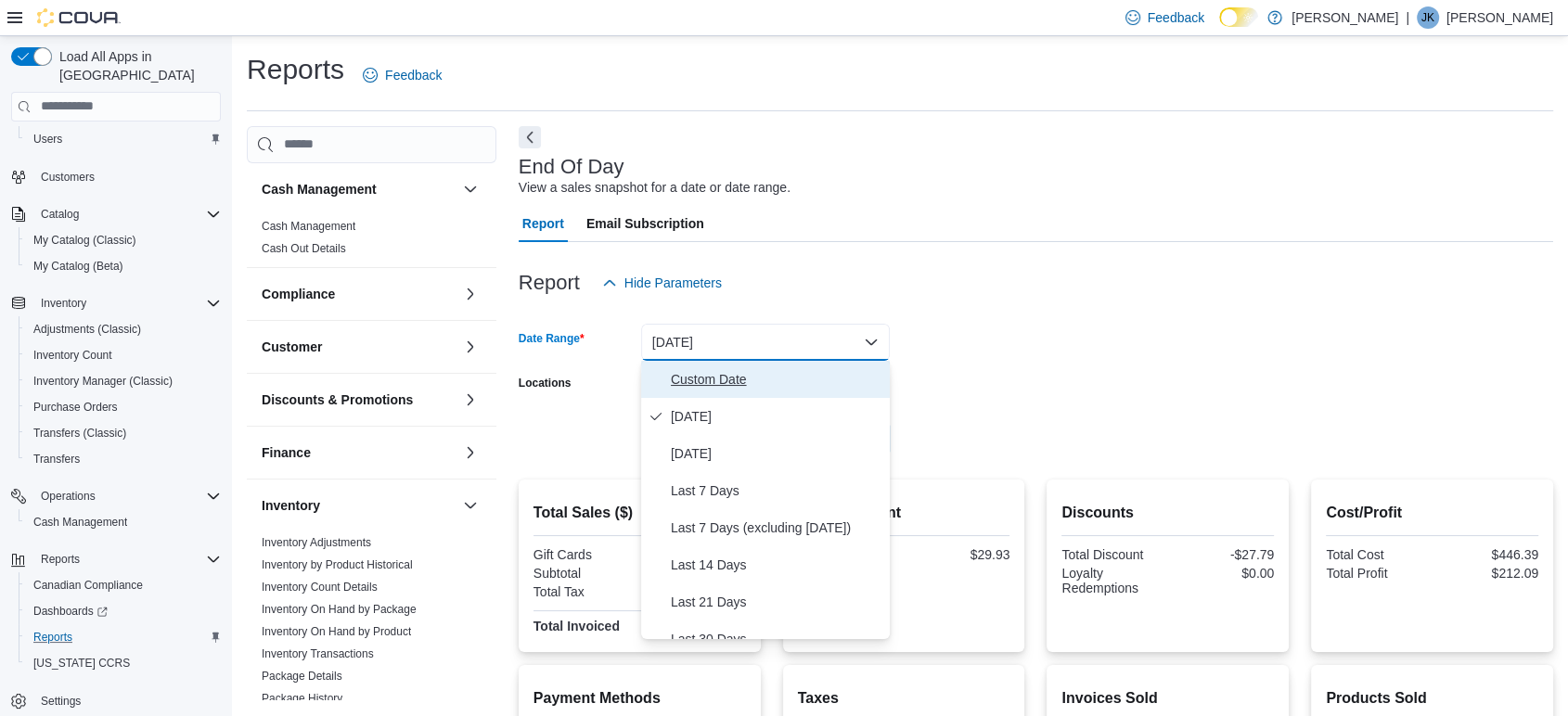
click at [731, 369] on span "Custom Date" at bounding box center [777, 379] width 212 height 22
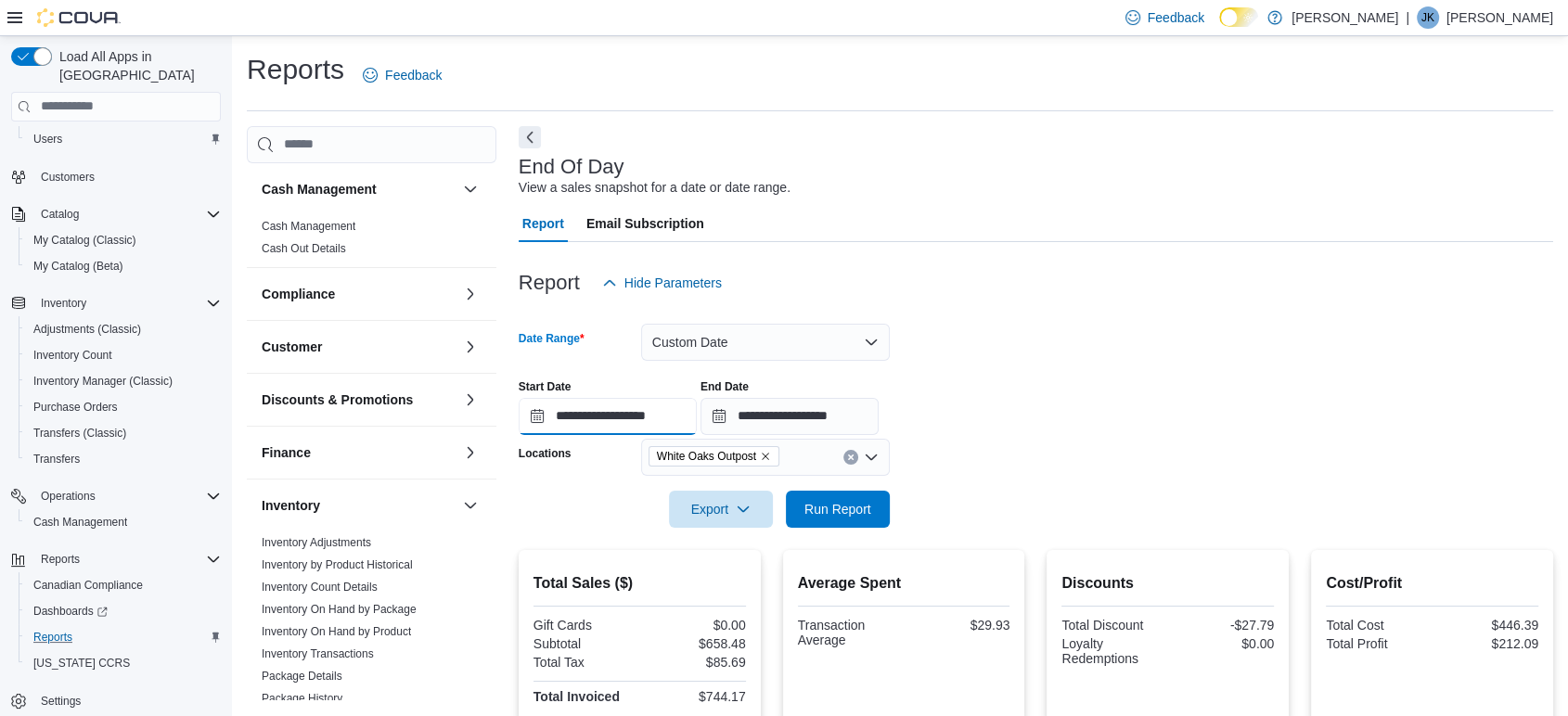
click at [639, 414] on input "**********" at bounding box center [608, 416] width 178 height 37
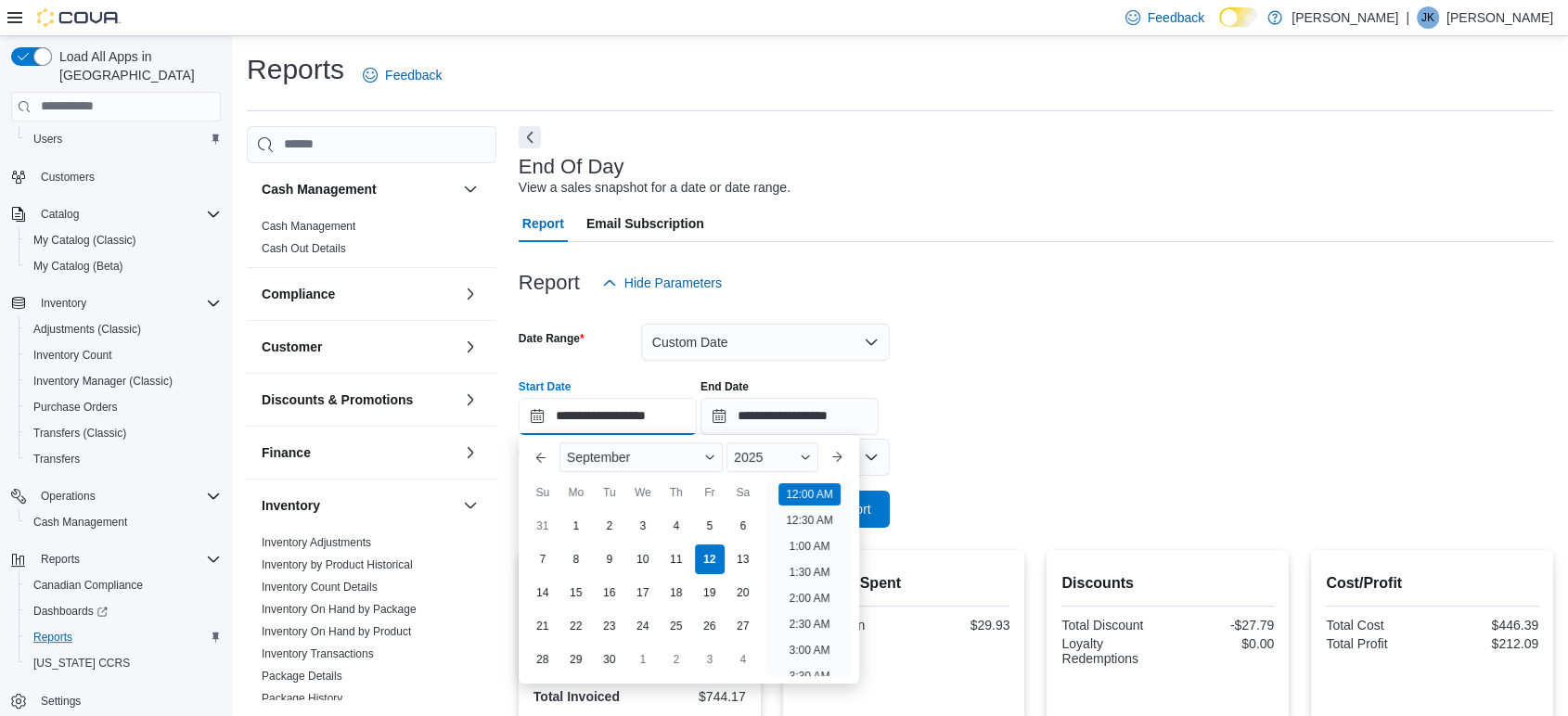
scroll to position [57, 0]
click at [570, 554] on div "8" at bounding box center [576, 559] width 33 height 33
type input "**********"
click at [1031, 387] on div "**********" at bounding box center [1036, 400] width 1034 height 71
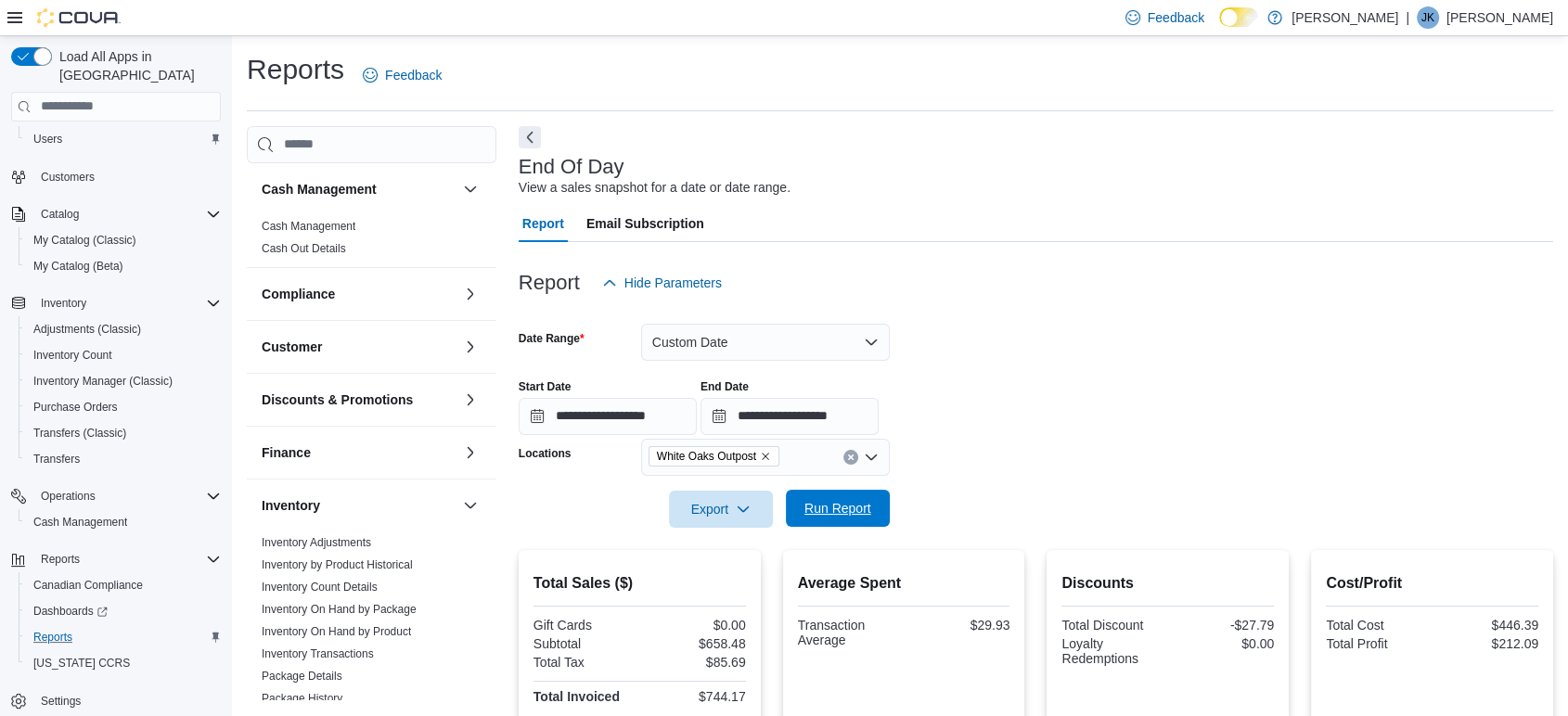
click at [838, 510] on span "Run Report" at bounding box center [838, 507] width 67 height 18
click at [838, 511] on span "Run Report" at bounding box center [838, 507] width 67 height 18
click at [768, 353] on button "Custom Date" at bounding box center [766, 342] width 249 height 37
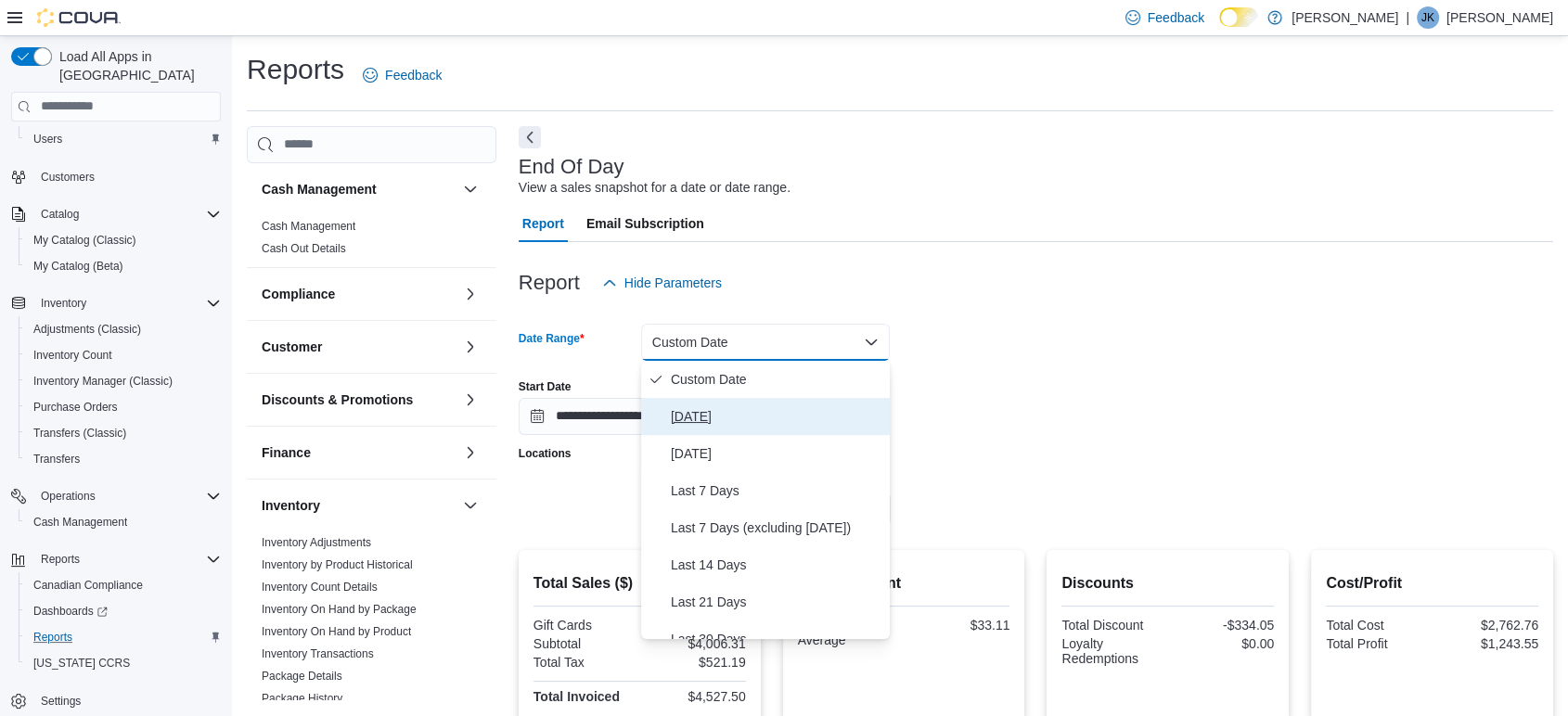
click at [711, 407] on span "[DATE]" at bounding box center [777, 415] width 212 height 22
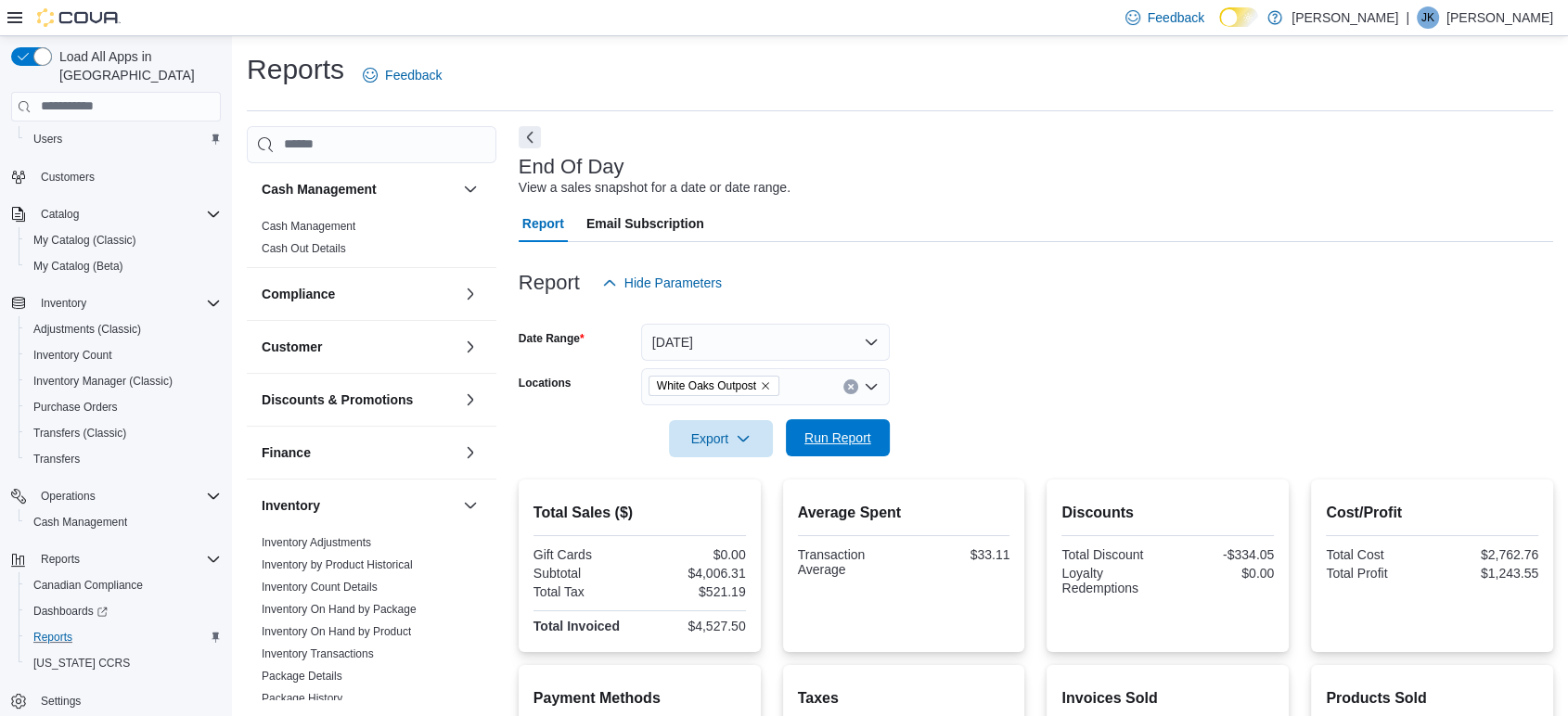
click at [829, 436] on span "Run Report" at bounding box center [838, 437] width 67 height 18
